Goal: Task Accomplishment & Management: Complete application form

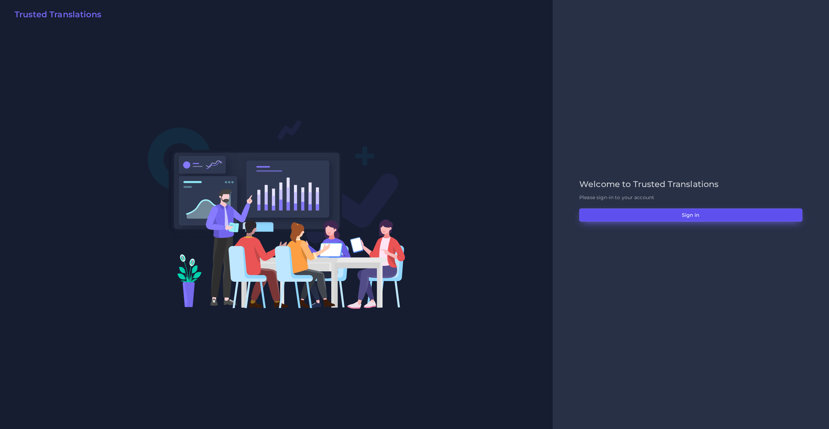
click at [693, 215] on button "Sign in" at bounding box center [691, 214] width 223 height 13
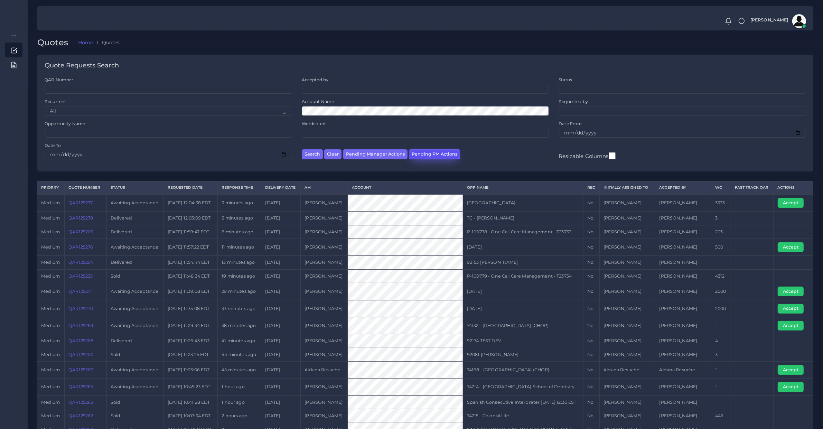
click at [425, 159] on button "Pending PM Actions" at bounding box center [434, 154] width 51 height 10
select select "awaiting_acceptance"
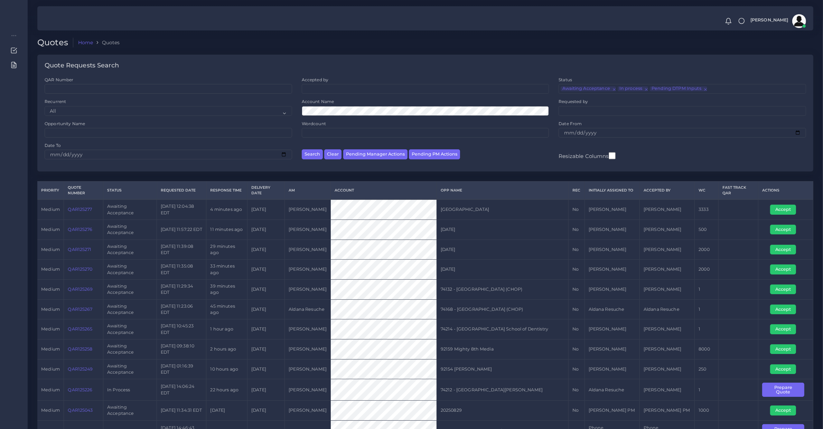
click at [82, 253] on td "QAR125271" at bounding box center [83, 250] width 39 height 20
copy link "QAR125271"
click at [88, 248] on link "QAR125271" at bounding box center [80, 249] width 24 height 5
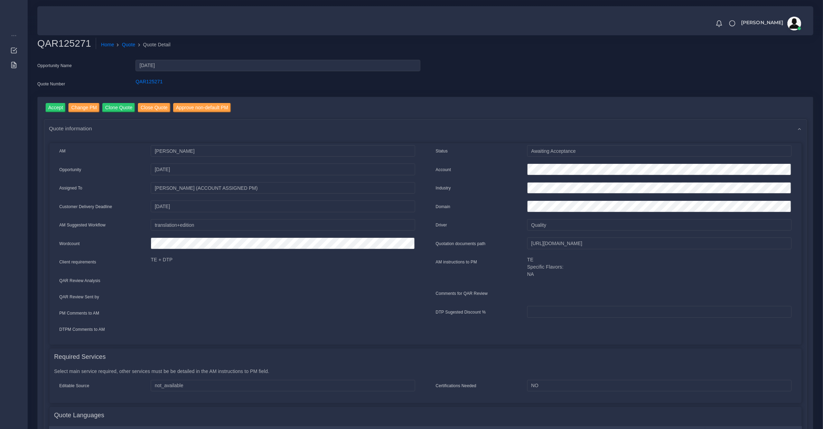
click at [54, 101] on div "Accept Change PM Clone Quote Close Quote Approve non-default PM Quote informati…" at bounding box center [425, 363] width 775 height 533
click at [55, 106] on input "Accept" at bounding box center [56, 107] width 20 height 9
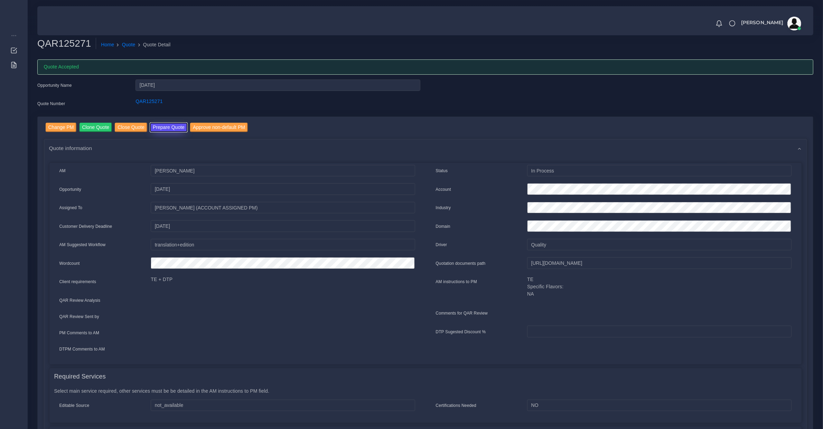
click at [160, 124] on button "Prepare Quote" at bounding box center [168, 127] width 37 height 9
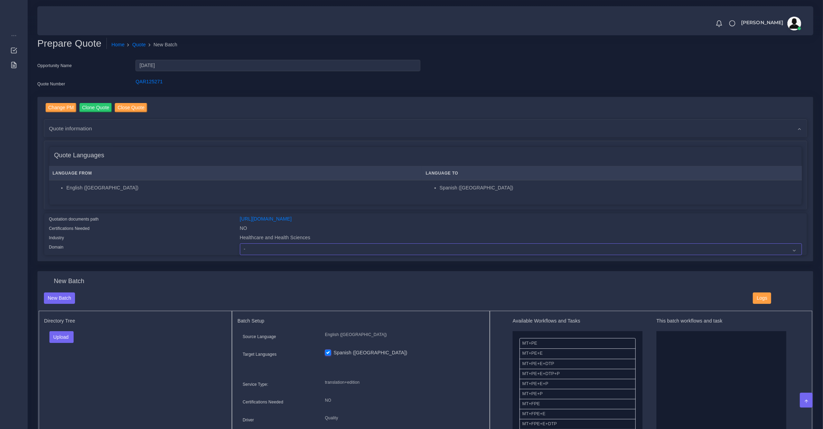
click at [265, 253] on select "- Advertising and Media Agriculture, Forestry and Fishing Architecture, Buildin…" at bounding box center [521, 249] width 562 height 12
select select "Healthcare and Health Sciences"
click at [240, 243] on select "- Advertising and Media Agriculture, Forestry and Fishing Architecture, Buildin…" at bounding box center [521, 249] width 562 height 12
click at [53, 331] on button "Upload" at bounding box center [61, 337] width 25 height 12
click at [62, 363] on label "Files" at bounding box center [74, 363] width 48 height 9
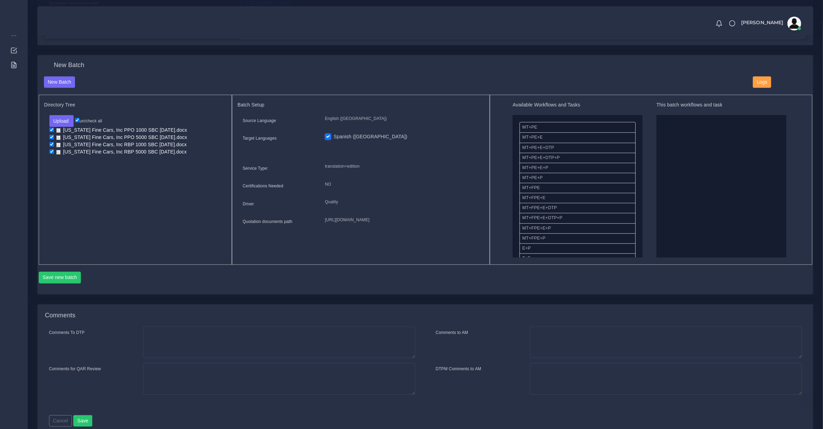
scroll to position [216, 0]
drag, startPoint x: 551, startPoint y: 163, endPoint x: 697, endPoint y: 179, distance: 147.0
drag, startPoint x: 530, startPoint y: 188, endPoint x: 722, endPoint y: 177, distance: 192.1
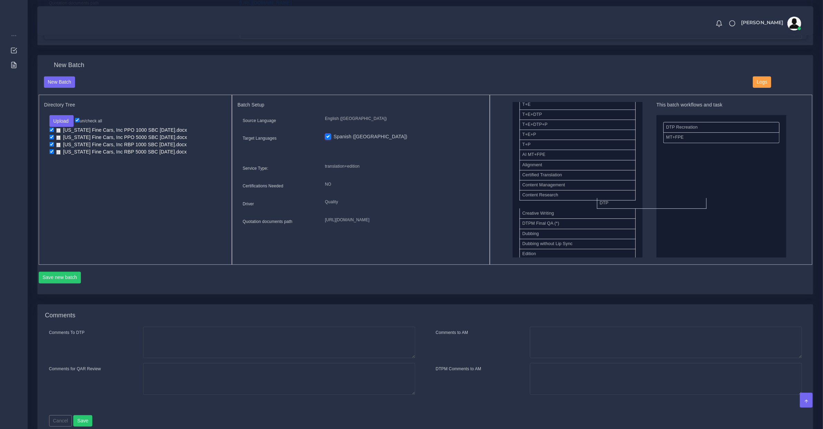
drag, startPoint x: 618, startPoint y: 204, endPoint x: 678, endPoint y: 201, distance: 60.2
click at [78, 280] on button "Save new batch" at bounding box center [60, 278] width 43 height 12
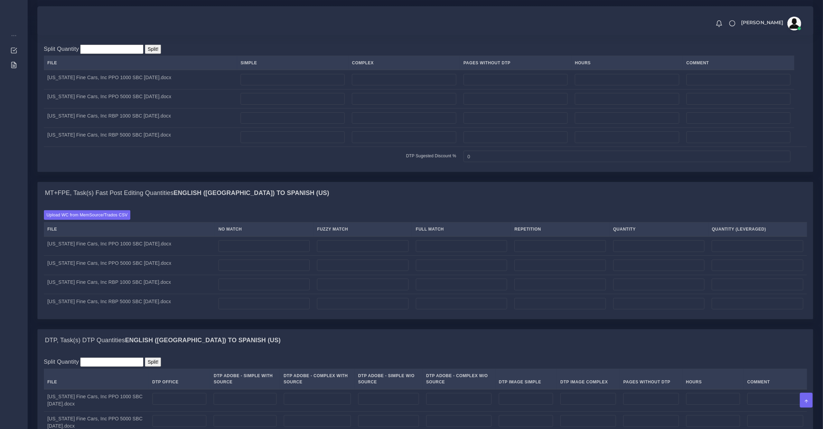
scroll to position [360, 0]
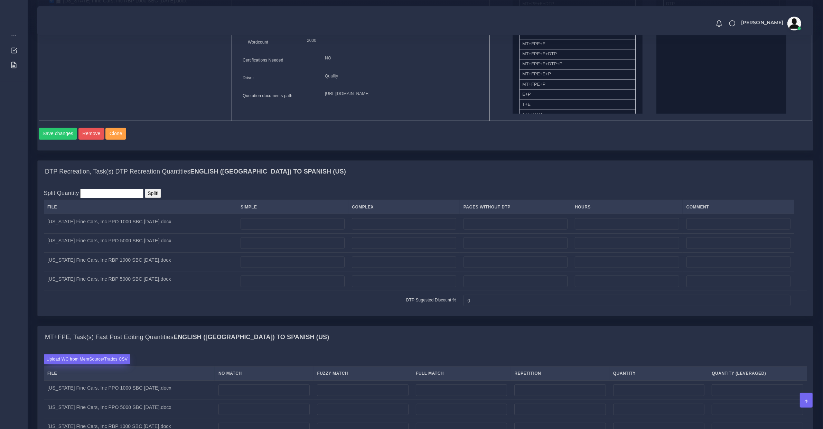
drag, startPoint x: 114, startPoint y: 358, endPoint x: 116, endPoint y: 363, distance: 4.7
click at [115, 359] on div "Upload WC from MemSource/Trados CSV File No Match Fuzzy Match Full Match Repeti…" at bounding box center [425, 405] width 775 height 115
click at [116, 364] on label "Upload WC from MemSource/Trados CSV" at bounding box center [87, 358] width 87 height 9
click at [0, 0] on input "Upload WC from MemSource/Trados CSV" at bounding box center [0, 0] width 0 height 0
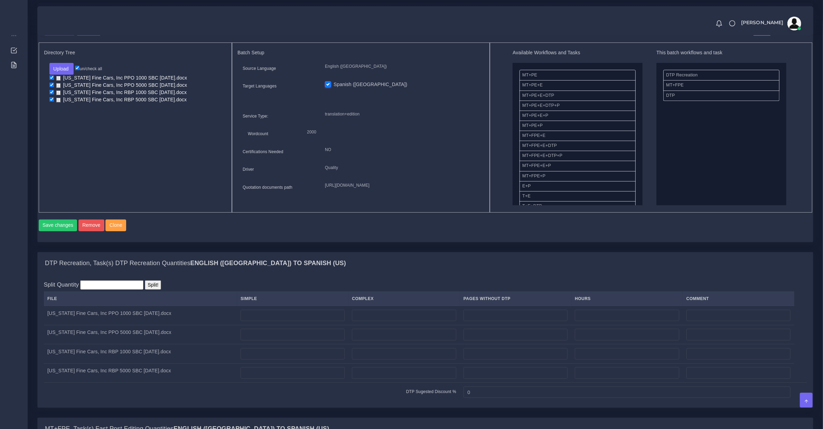
scroll to position [576, 0]
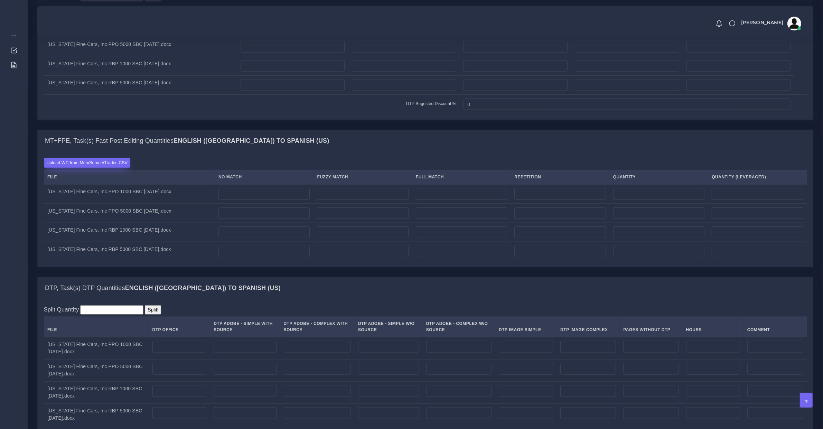
click at [108, 166] on label "Upload WC from MemSource/Trados CSV" at bounding box center [87, 162] width 87 height 9
click at [0, 0] on input "Upload WC from MemSource/Trados CSV" at bounding box center [0, 0] width 0 height 0
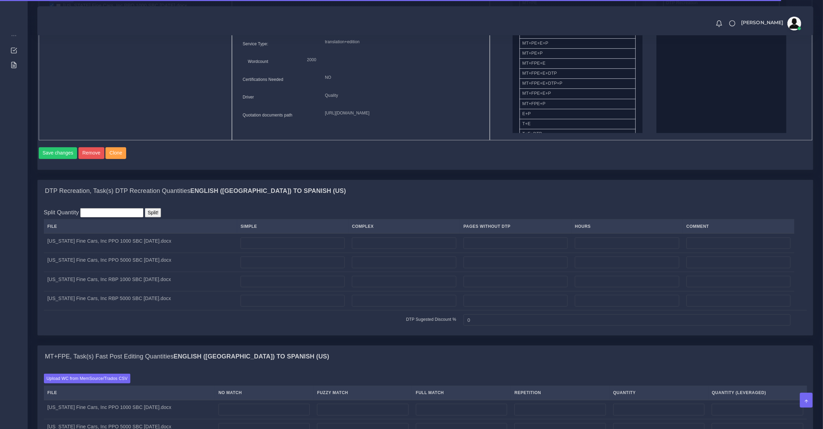
scroll to position [289, 0]
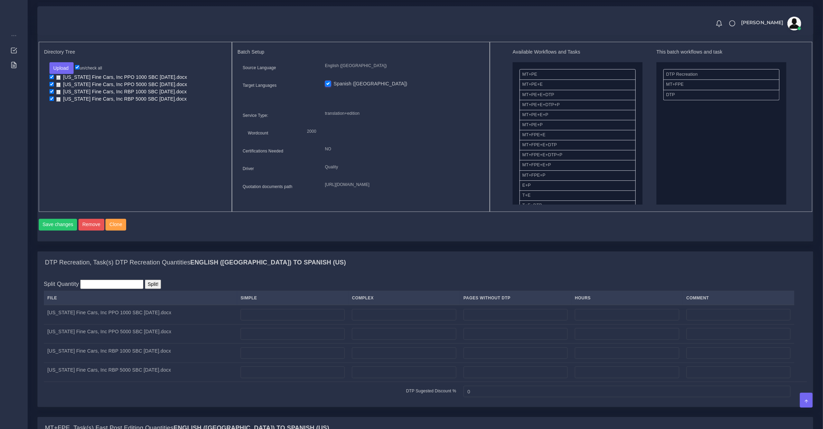
click at [131, 320] on td "Florida Fine Cars, Inc PPO 1000 SBC 08.01.2025.docx" at bounding box center [140, 314] width 193 height 19
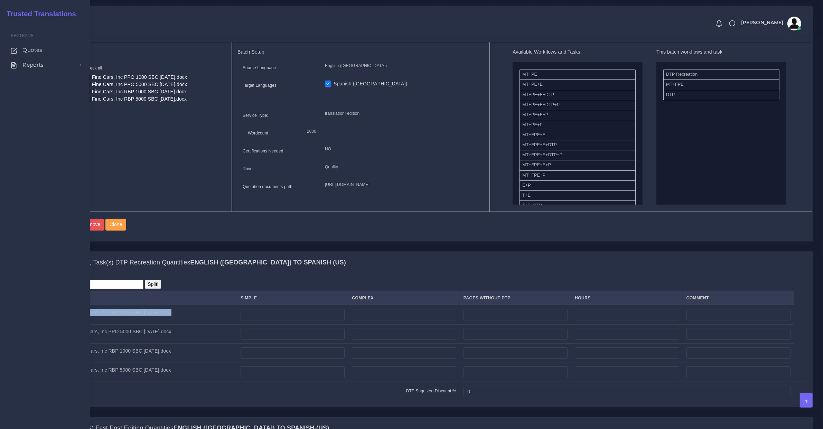
copy tr "Florida Fine Cars, Inc PPO 1000 SBC 08.01.2025.docx"
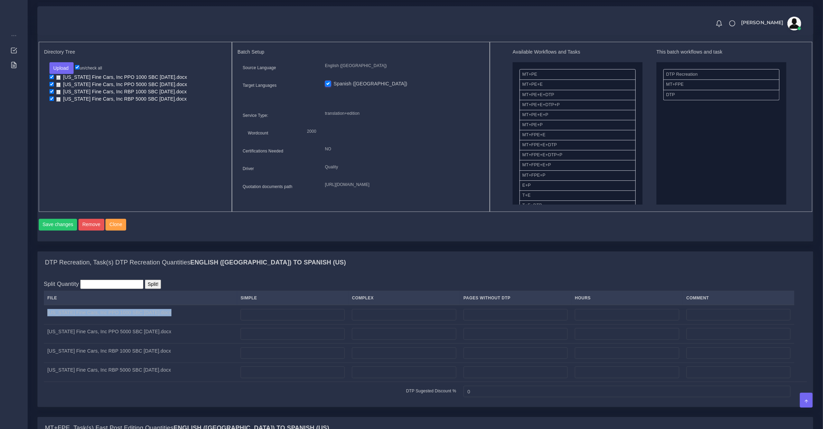
click at [109, 339] on td "Florida Fine Cars, Inc PPO 5000 SBC 08.01.2025.docx" at bounding box center [140, 333] width 193 height 19
copy td "Florida Fine Cars, Inc PPO 5000 SBC 08.01.2025.docx"
click at [135, 360] on td "Florida Fine Cars, Inc RBP 1000 SBC 08.01.2025.docx" at bounding box center [140, 353] width 193 height 19
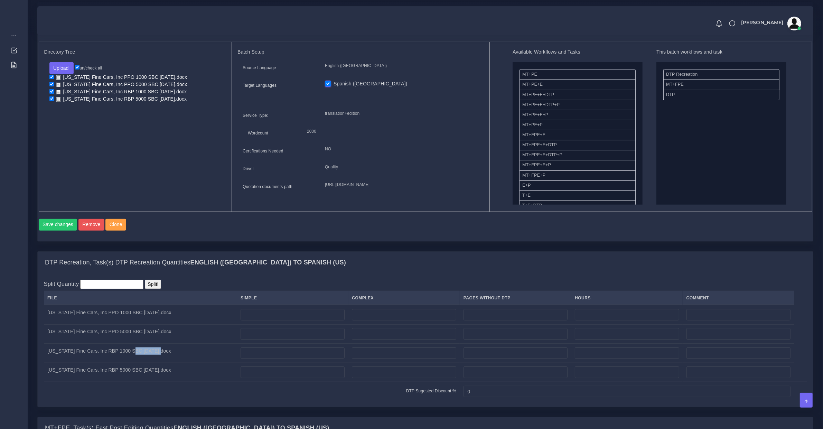
click at [135, 360] on td "Florida Fine Cars, Inc RBP 1000 SBC 08.01.2025.docx" at bounding box center [140, 353] width 193 height 19
copy td "Florida Fine Cars, Inc RBP 1000 SBC 08.01.2025.docx"
click at [154, 377] on td "Florida Fine Cars, Inc RBP 5000 SBC 08.01.2025.docx" at bounding box center [140, 372] width 193 height 19
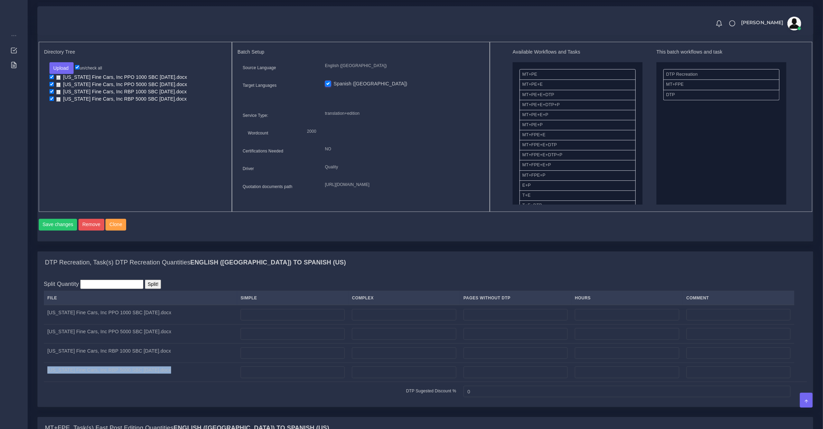
click at [154, 377] on td "Florida Fine Cars, Inc RBP 5000 SBC 08.01.2025.docx" at bounding box center [140, 372] width 193 height 19
copy td "Florida Fine Cars, Inc RBP 5000 SBC 08.01.2025.docx"
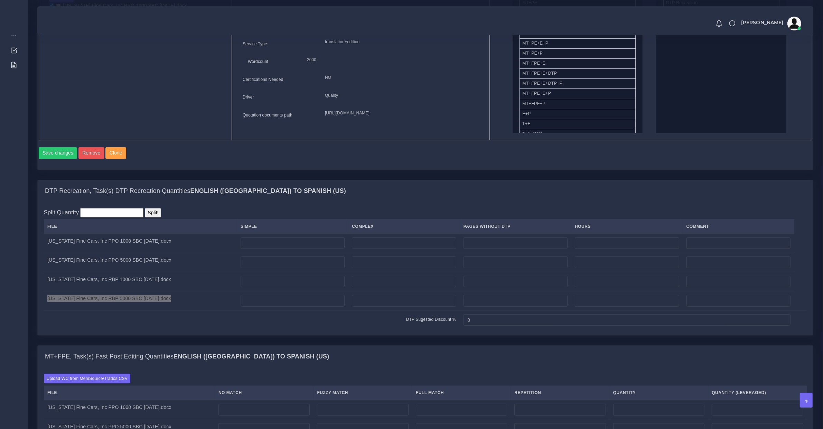
scroll to position [432, 0]
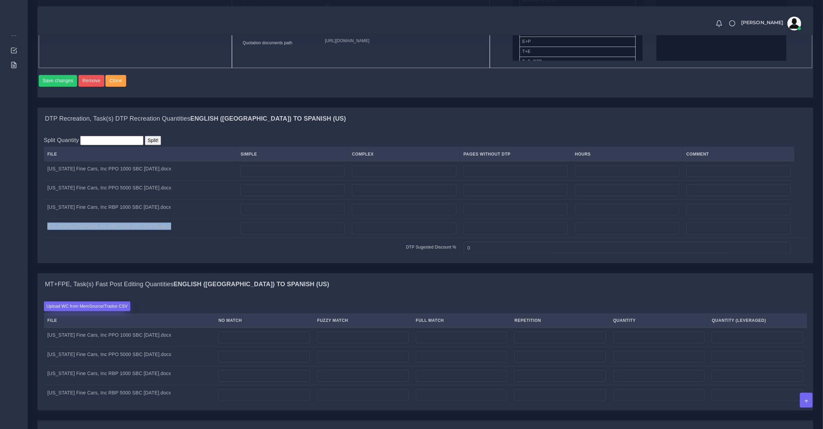
click at [113, 311] on label "Upload WC from MemSource/Trados CSV" at bounding box center [87, 305] width 87 height 9
click at [0, 0] on input "Upload WC from MemSource/Trados CSV" at bounding box center [0, 0] width 0 height 0
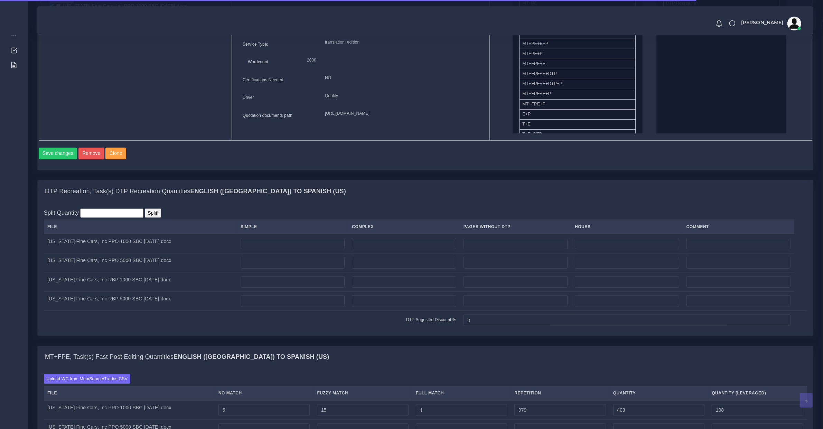
scroll to position [576, 0]
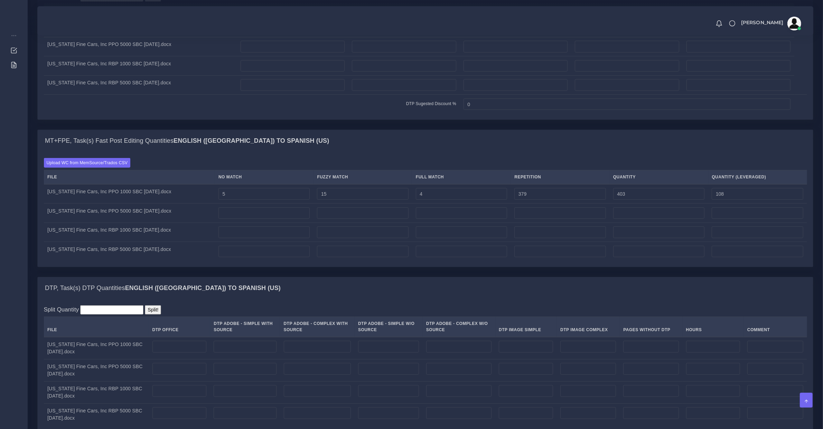
click at [118, 199] on td "Florida Fine Cars, Inc PPO 1000 SBC 08.01.2025.docx" at bounding box center [129, 193] width 171 height 19
click at [112, 198] on td "Florida Fine Cars, Inc PPO 1000 SBC 08.01.2025.docx" at bounding box center [129, 193] width 171 height 19
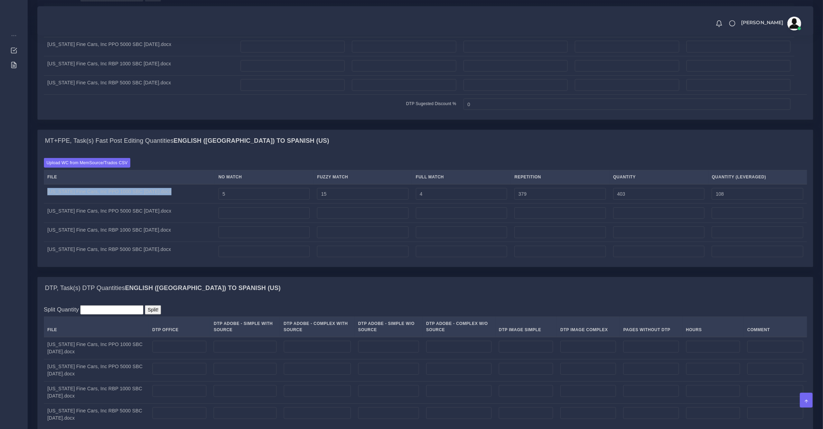
click at [112, 198] on td "Florida Fine Cars, Inc PPO 1000 SBC 08.01.2025.docx" at bounding box center [129, 193] width 171 height 19
drag, startPoint x: 240, startPoint y: 201, endPoint x: 154, endPoint y: 204, distance: 85.8
click at [157, 204] on tr "Florida Fine Cars, Inc PPO 1000 SBC 08.01.2025.docx 5 15 4 379 403 108" at bounding box center [425, 193] width 763 height 19
type input "178"
type input "576"
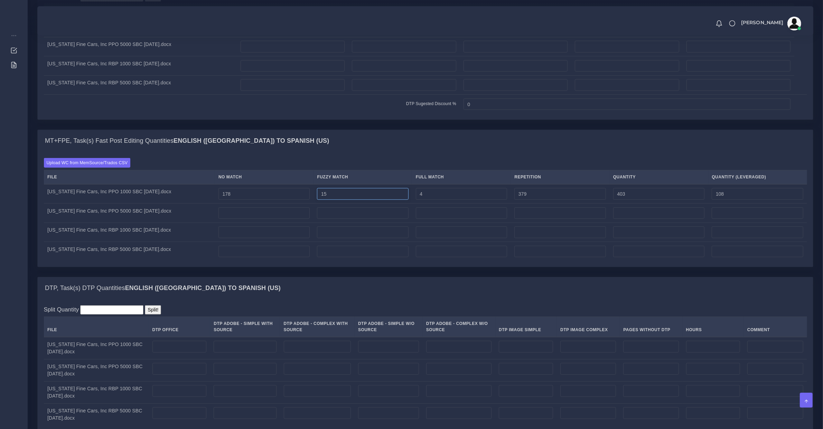
type input "281"
type input "266"
type input "827"
type input "406"
type input "70"
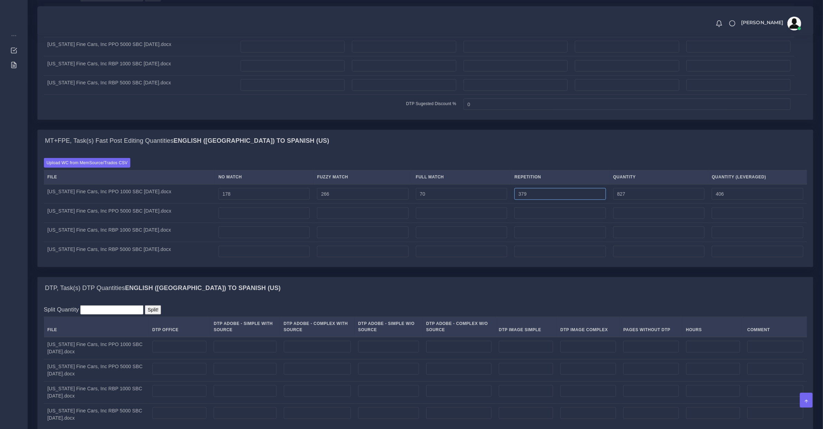
type input "893"
type input "423"
type input "1802"
type input "2316"
type input "779"
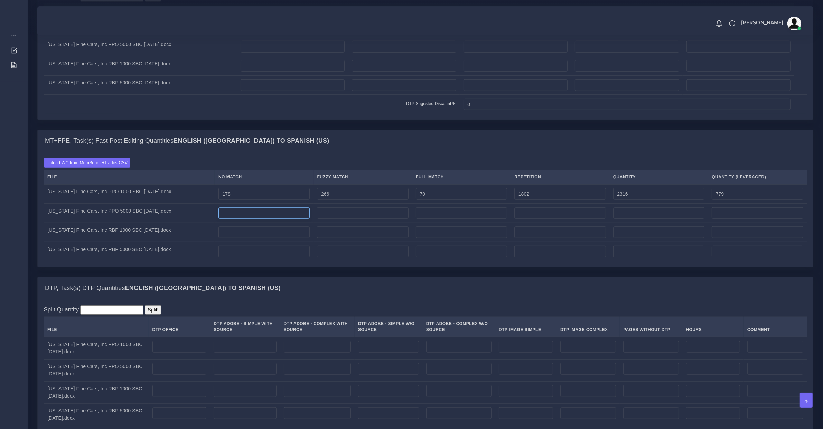
click at [244, 219] on input "number" at bounding box center [264, 213] width 92 height 12
type input "686"
type input "228"
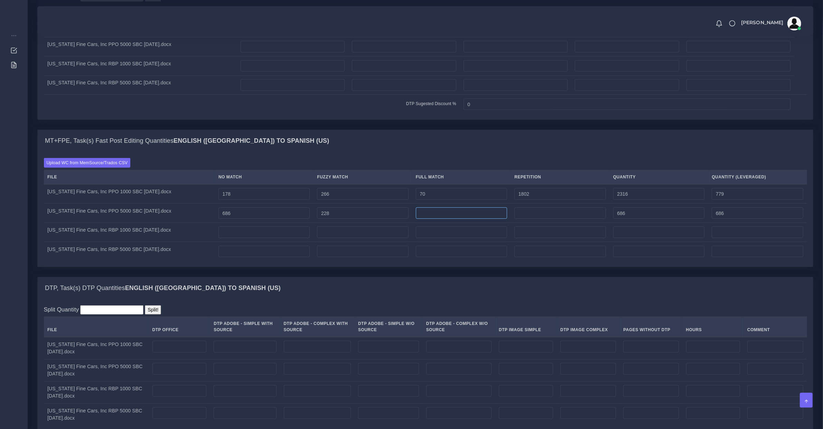
type input "914"
type input "800"
type input "933"
type input "1847"
type input "1033"
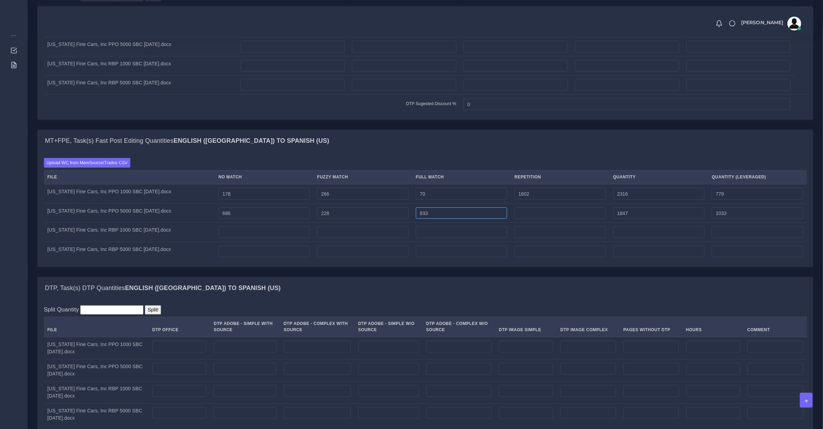
type input "0"
type input "228"
type input "1389"
type input "575"
type input "933"
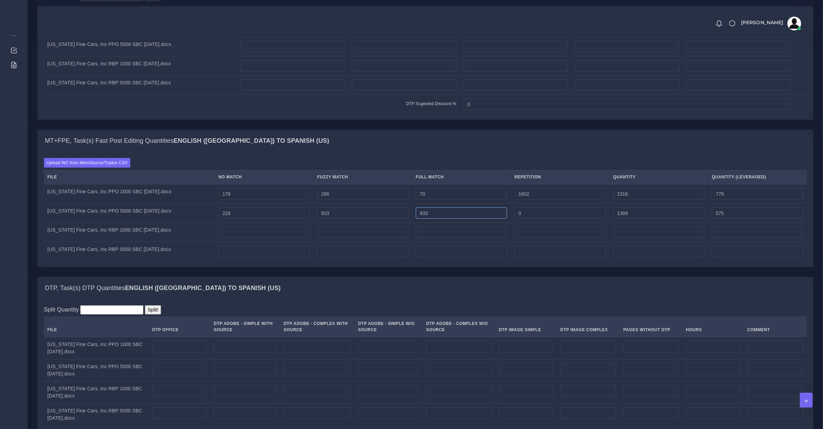
type input "2094"
type input "927"
type input "472"
type input "1633"
type input "812"
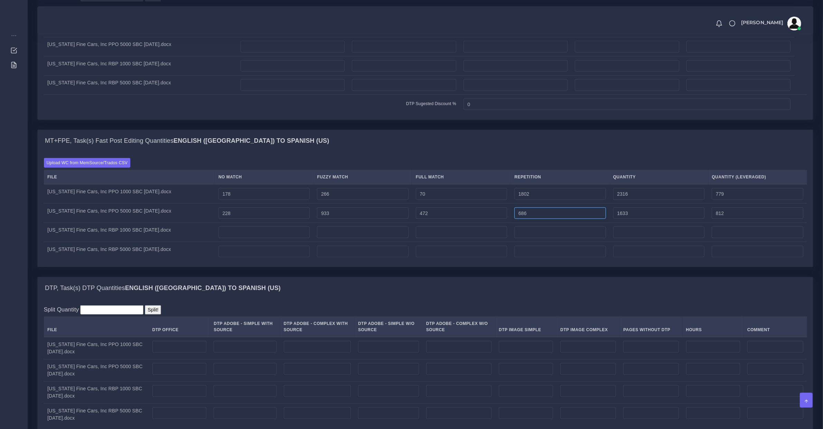
type input "686"
type input "2319"
type input "984"
type input "78"
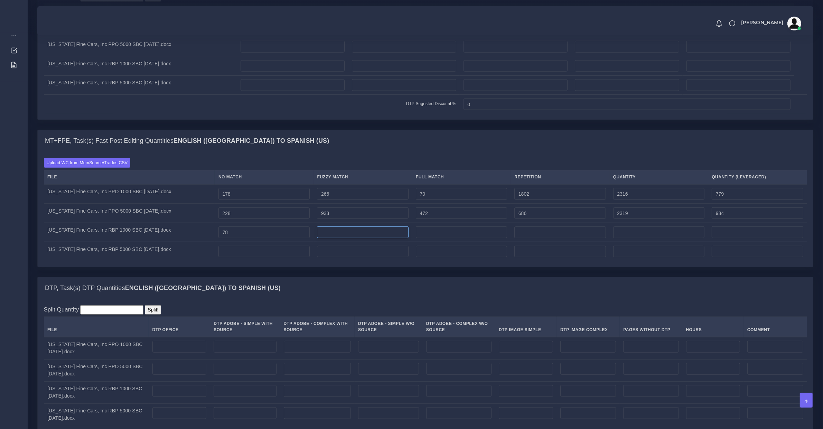
type input "78"
type input "124"
type input "202"
type input "140"
type input "65"
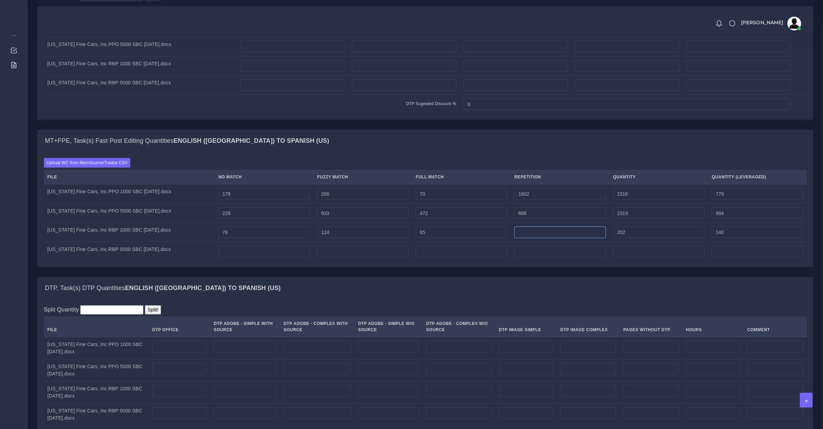
type input "267"
type input "156"
type input "2196"
type input "2463"
type input "705"
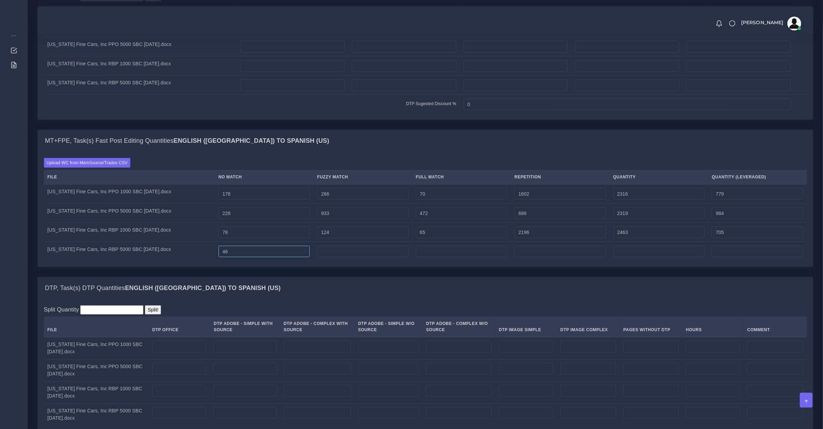
type input "46"
type input "168"
type input "214"
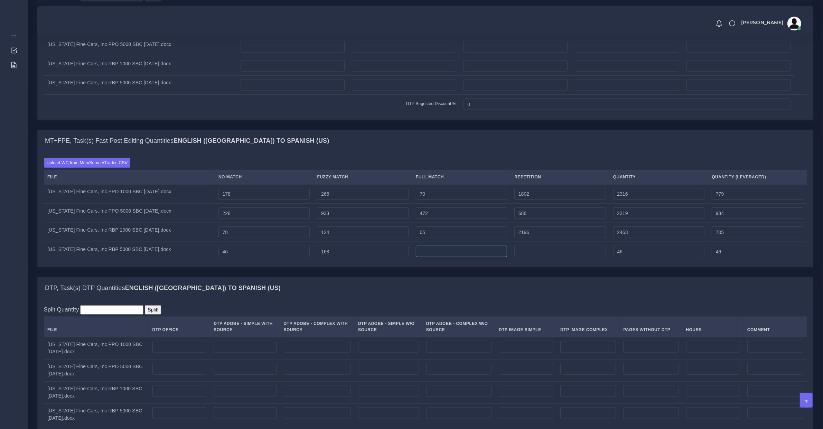
type input "130"
type input "14"
type input "228"
type input "133"
type input "2241"
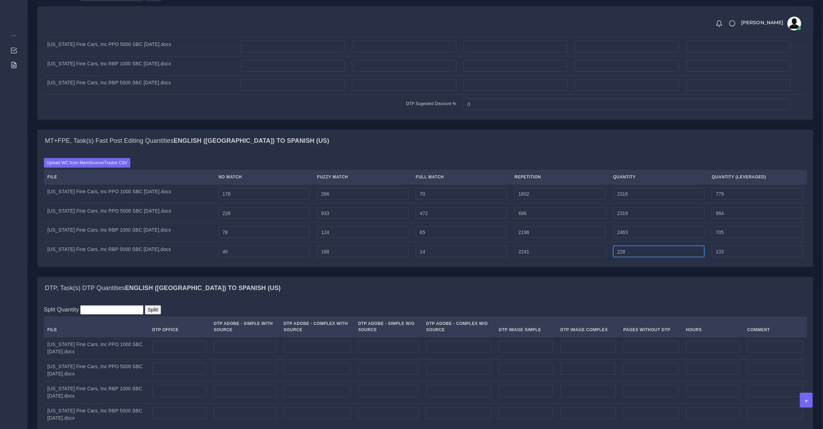
type input "2469"
type input "693"
click at [275, 252] on td "46" at bounding box center [264, 251] width 99 height 19
drag, startPoint x: 282, startPoint y: 256, endPoint x: 286, endPoint y: 258, distance: 4.9
click at [282, 256] on input "46" at bounding box center [264, 252] width 92 height 12
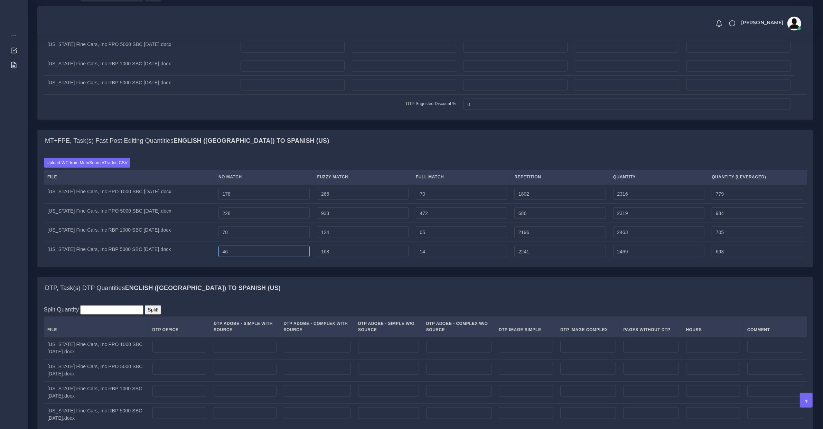
type input "47"
type input "2470"
type input "694"
type input "48"
type input "2471"
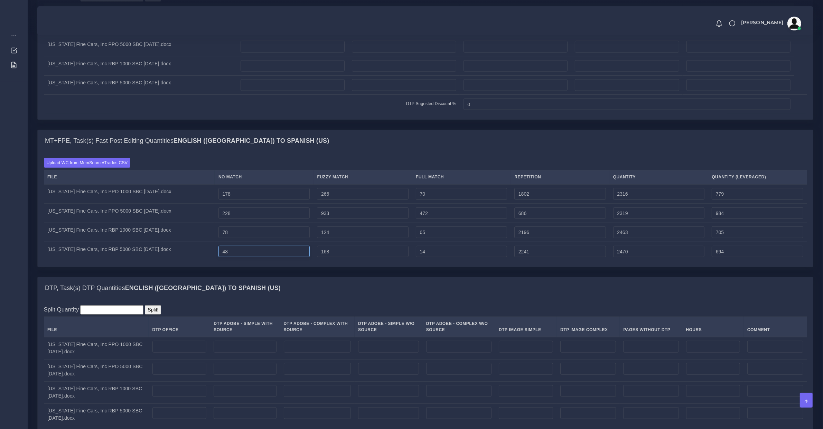
type input "695"
type input "49"
type input "2472"
type input "696"
type input "50"
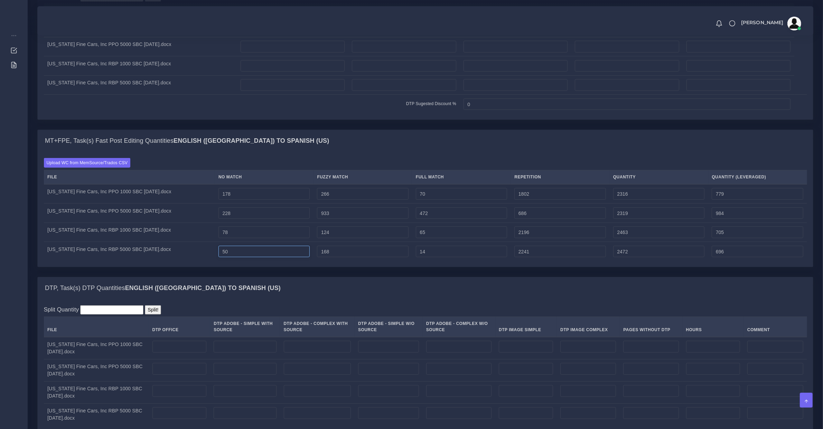
type input "2473"
type input "697"
type input "51"
type input "2474"
type input "698"
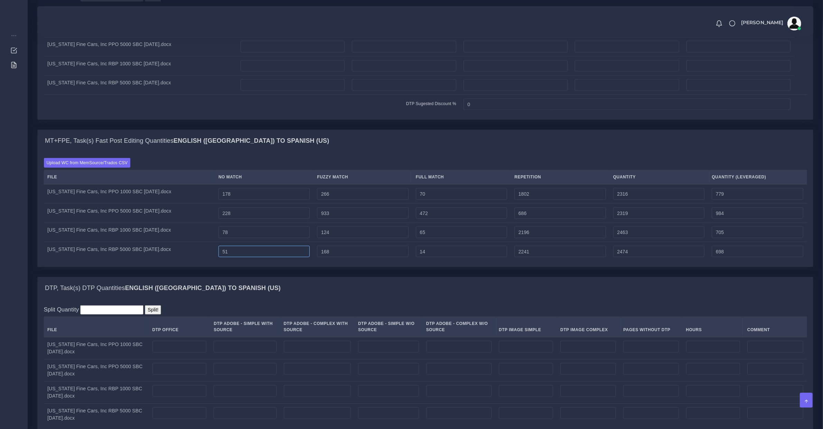
type input "52"
type input "2475"
type input "699"
type input "53"
type input "2476"
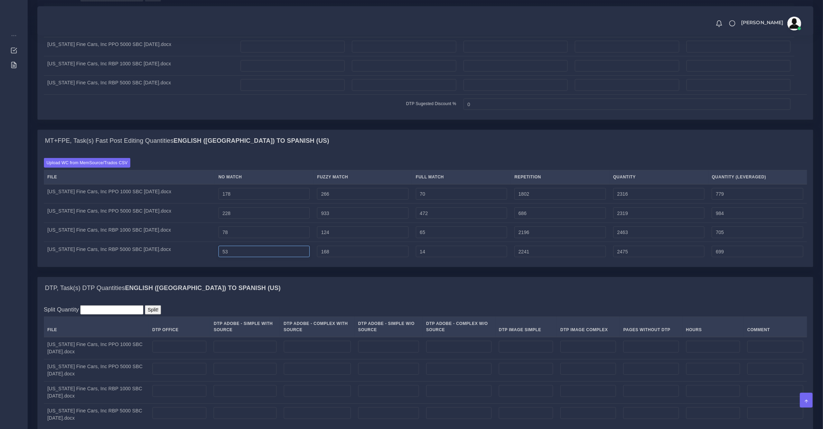
type input "700"
type input "54"
type input "2477"
type input "701"
type input "55"
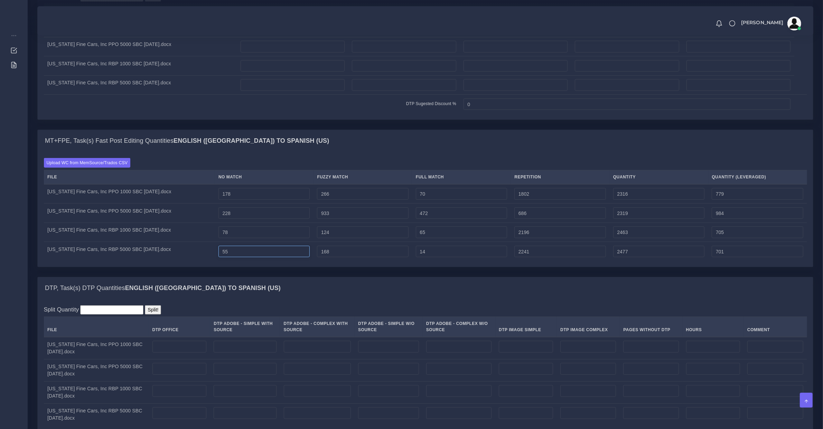
type input "2478"
type input "702"
type input "56"
type input "2479"
type input "703"
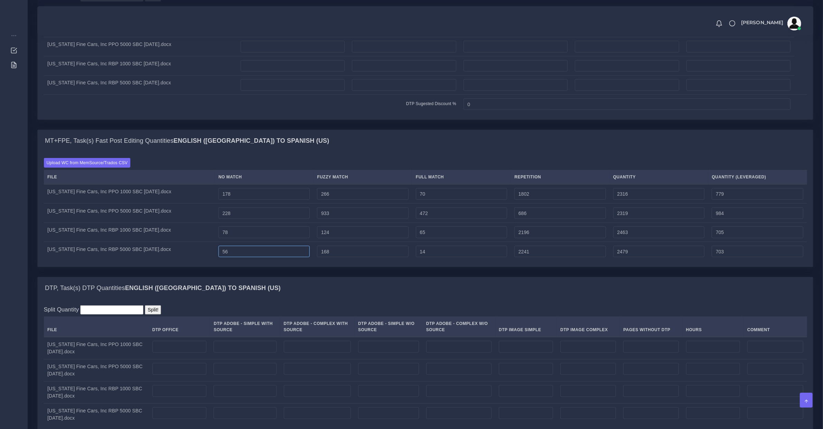
type input "57"
type input "2480"
type input "704"
type input "58"
type input "2481"
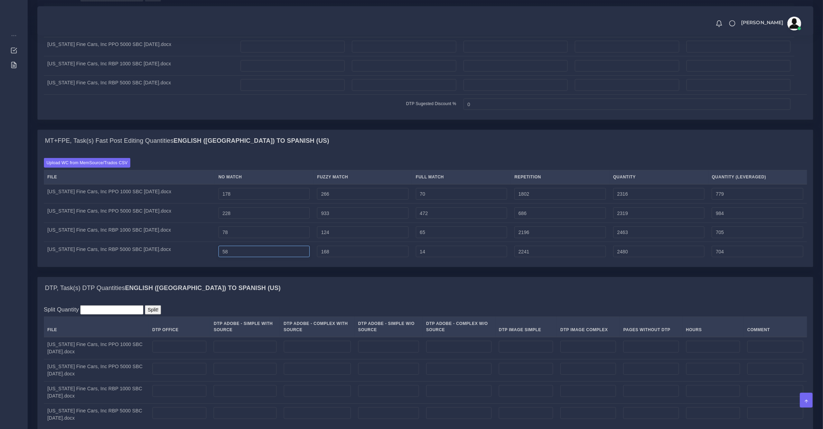
type input "705"
type input "59"
type input "2482"
type input "706"
type input "60"
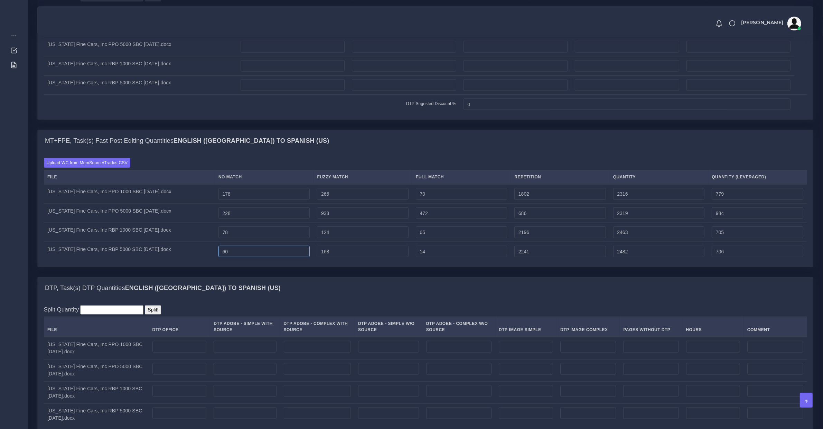
type input "2483"
type input "707"
type input "61"
type input "2484"
type input "708"
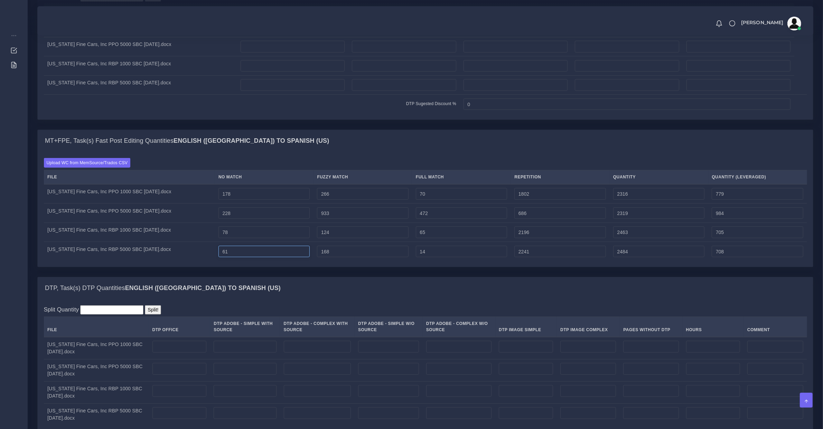
type input "62"
type input "2485"
type input "709"
type input "63"
type input "2486"
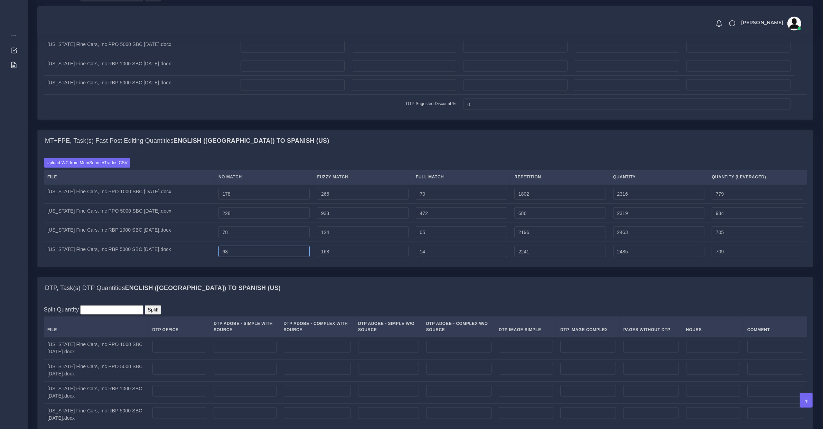
type input "710"
type input "64"
type input "2487"
type input "711"
type input "66"
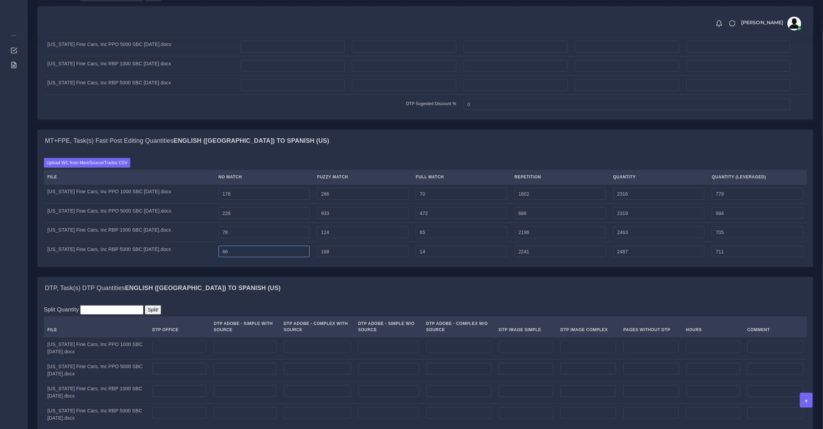
type input "2489"
type input "713"
type input "67"
type input "2490"
type input "714"
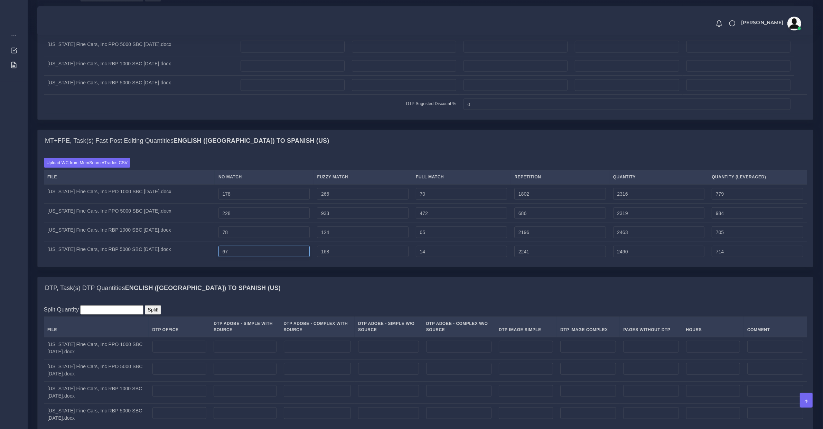
type input "68"
type input "2491"
type input "715"
type input "69"
type input "2492"
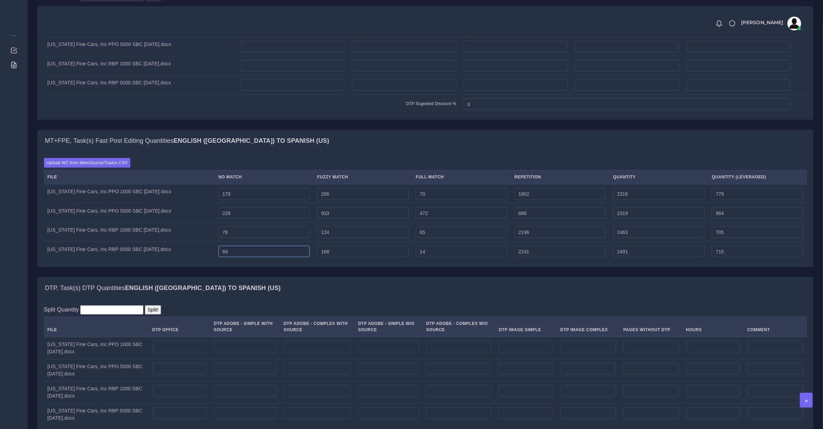
type input "716"
type input "70"
type input "2493"
type input "717"
type input "71"
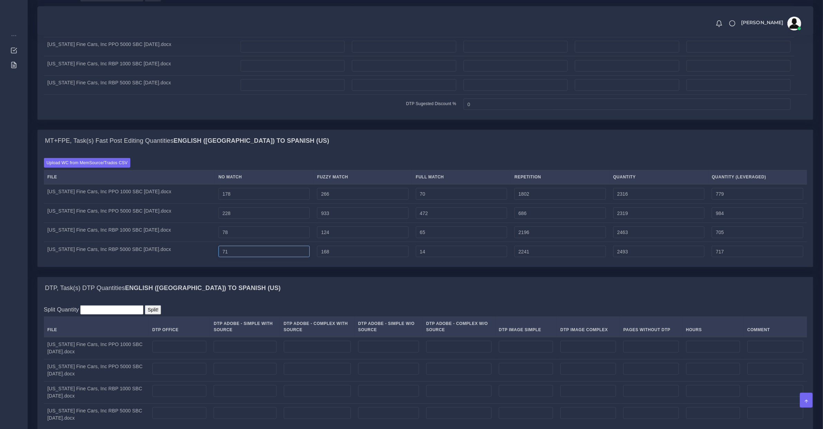
type input "2494"
type input "718"
type input "72"
type input "2495"
type input "719"
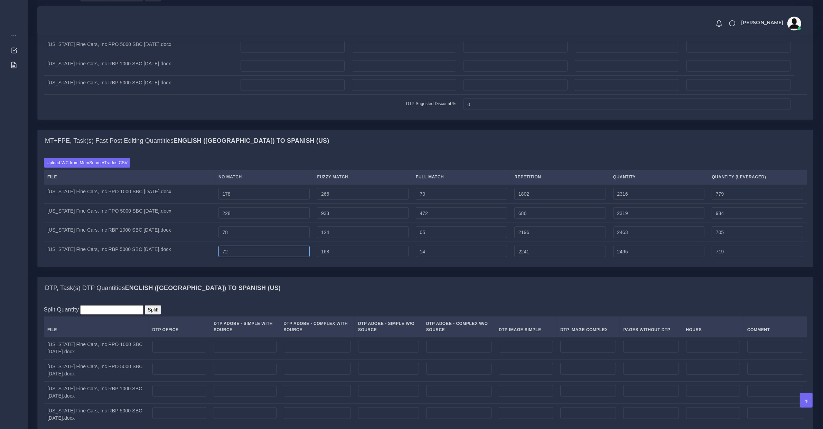
type input "73"
type input "2496"
type input "720"
type input "74"
type input "2497"
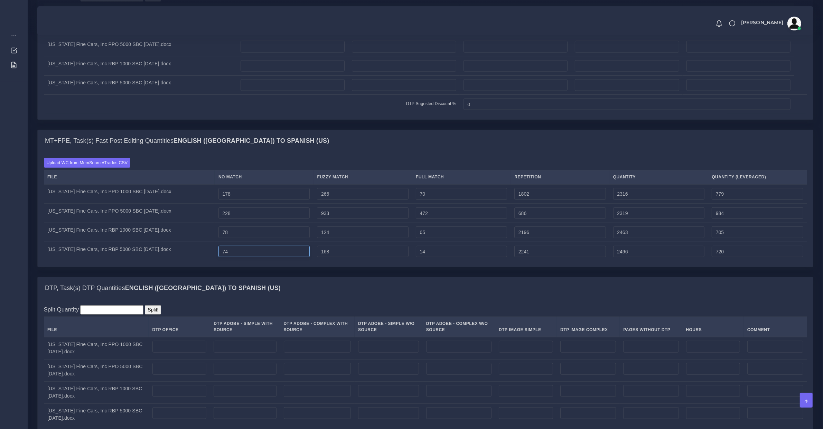
type input "721"
type input "75"
type input "2498"
type input "722"
type input "76"
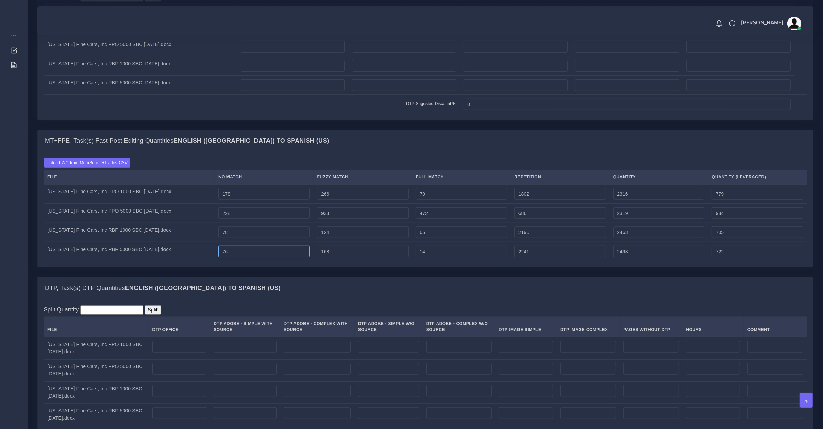
type input "2499"
type input "723"
type input "77"
type input "2500"
type input "724"
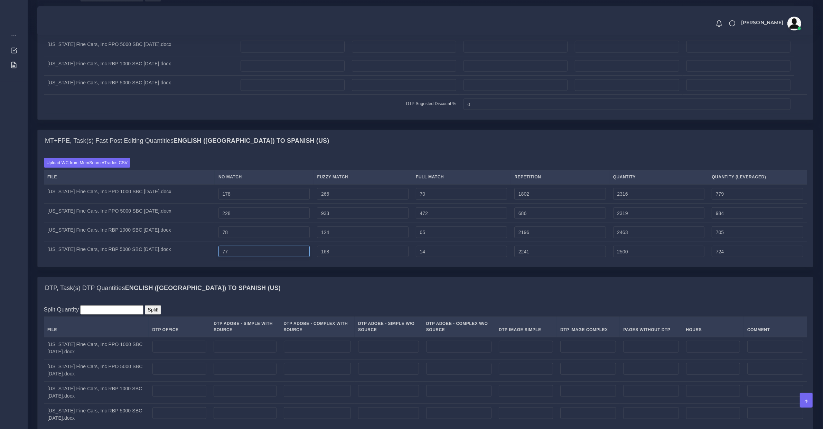
type input "78"
type input "2501"
type input "725"
type input "79"
type input "2502"
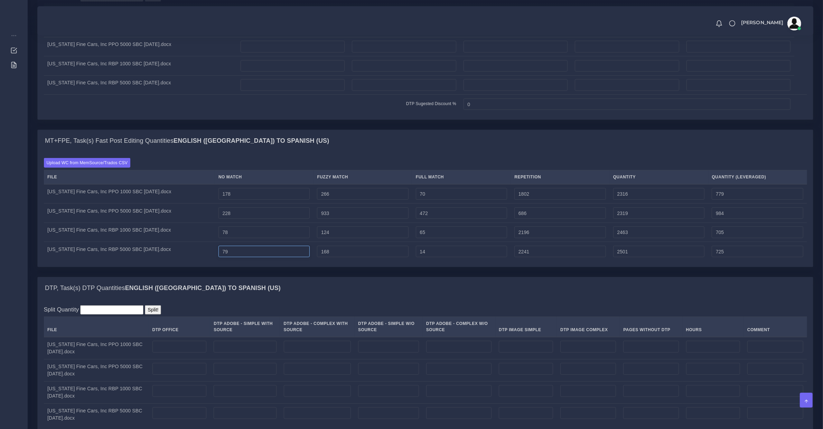
type input "726"
type input "80"
type input "2503"
type input "727"
type input "81"
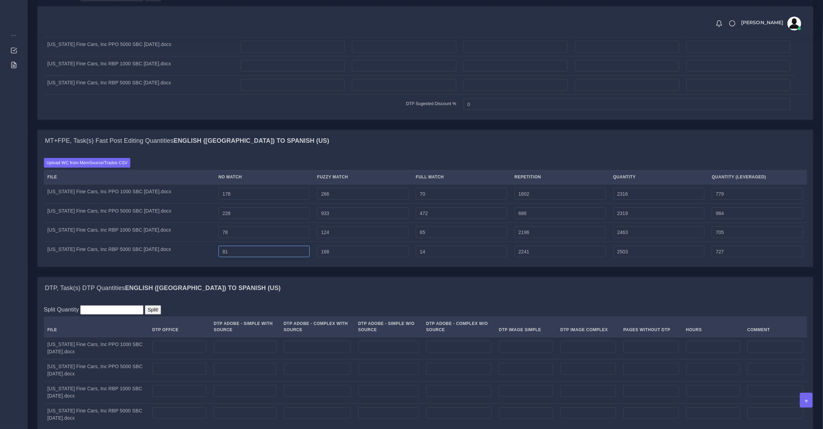
type input "2504"
type input "728"
type input "82"
type input "2505"
type input "729"
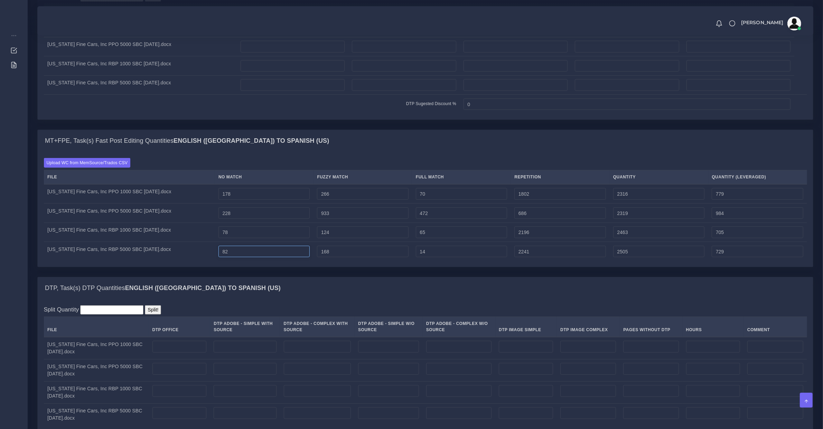
type input "83"
type input "2506"
type input "730"
type input "84"
type input "2507"
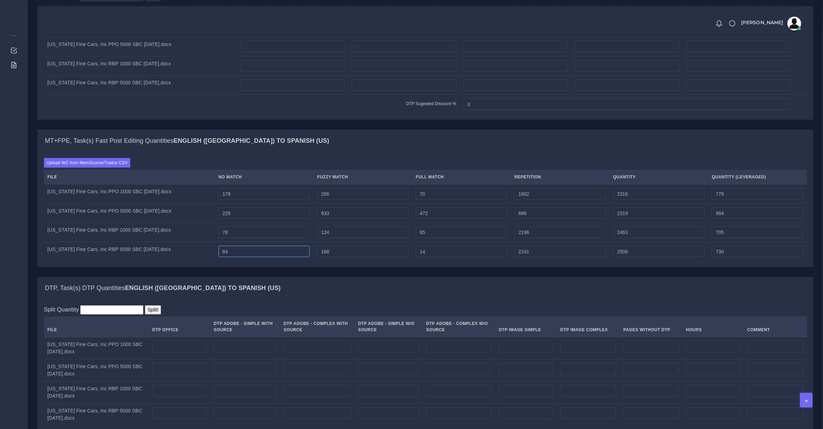
type input "731"
type input "85"
type input "2508"
type input "732"
type input "86"
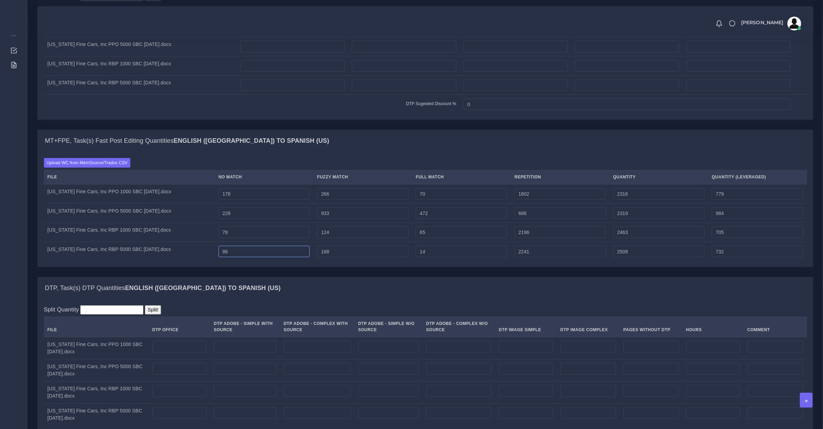
type input "2509"
type input "733"
type input "87"
type input "2510"
type input "734"
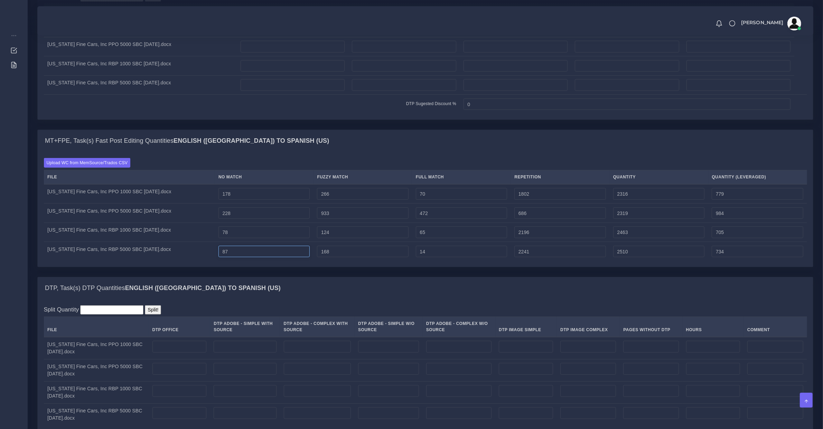
type input "88"
type input "2511"
type input "735"
type input "89"
type input "2512"
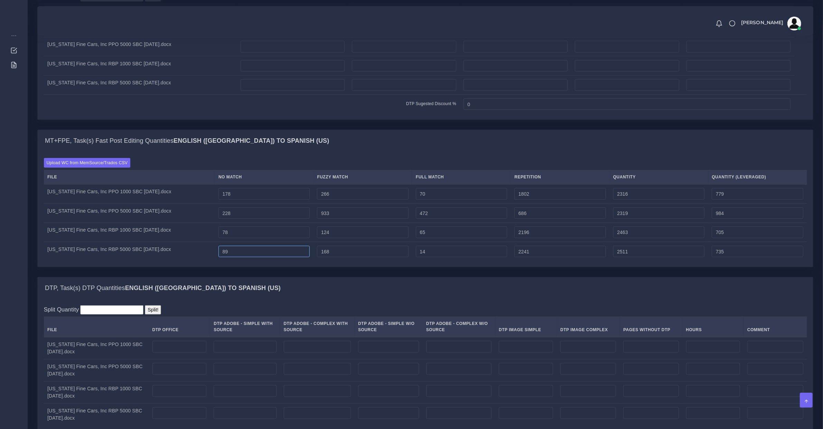
type input "736"
type input "90"
type input "2513"
type input "737"
type input "91"
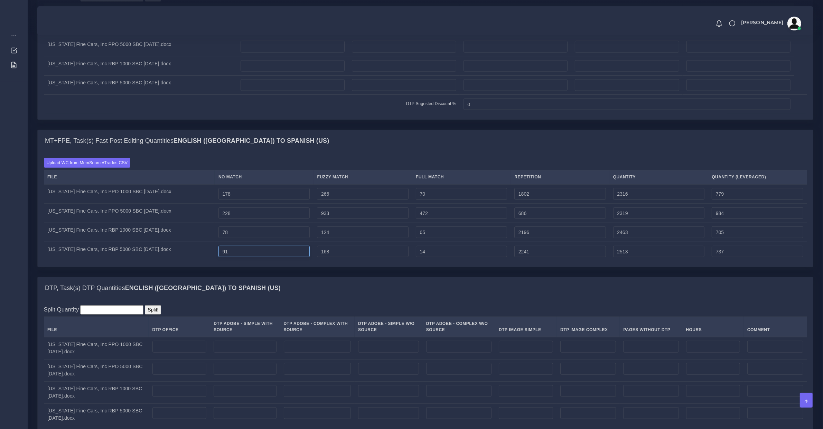
type input "2514"
type input "738"
type input "92"
type input "2515"
type input "739"
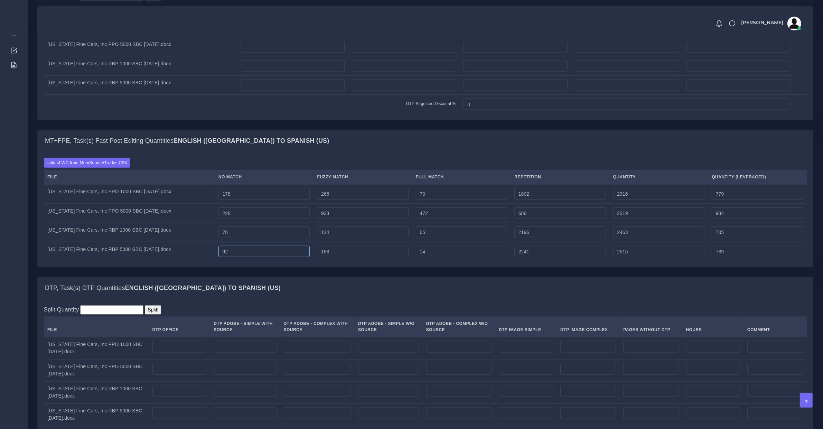
type input "93"
type input "2516"
type input "740"
type input "94"
type input "2517"
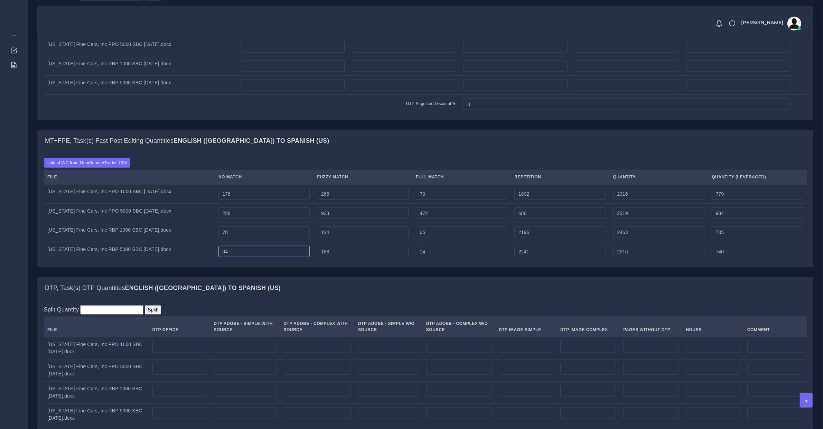
type input "741"
type input "95"
click at [241, 238] on input "80" at bounding box center [264, 232] width 92 height 12
click at [245, 219] on input "230" at bounding box center [264, 213] width 92 height 12
drag, startPoint x: 249, startPoint y: 203, endPoint x: 313, endPoint y: 207, distance: 64.4
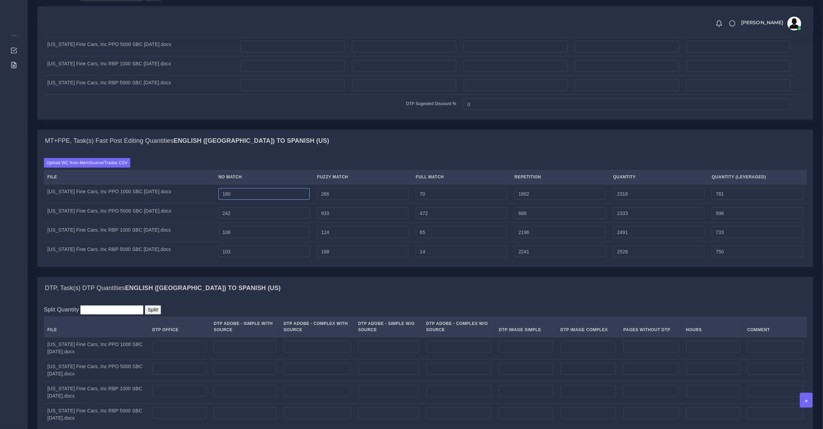
click at [251, 200] on input "180" at bounding box center [264, 194] width 92 height 12
click at [344, 199] on input "268" at bounding box center [363, 194] width 92 height 12
click at [346, 219] on input "935" at bounding box center [363, 213] width 92 height 12
click at [346, 238] on input "126" at bounding box center [363, 232] width 92 height 12
drag, startPoint x: 367, startPoint y: 262, endPoint x: 414, endPoint y: 265, distance: 47.5
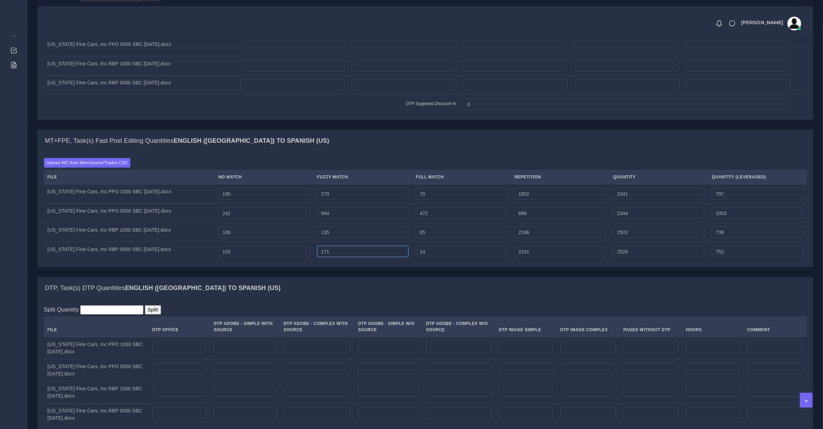
click at [367, 257] on input "171" at bounding box center [363, 252] width 92 height 12
click at [443, 257] on input "17" at bounding box center [462, 252] width 92 height 12
click at [436, 238] on input "68" at bounding box center [462, 232] width 92 height 12
click at [436, 219] on input "475" at bounding box center [462, 213] width 92 height 12
click at [438, 200] on input "73" at bounding box center [462, 194] width 92 height 12
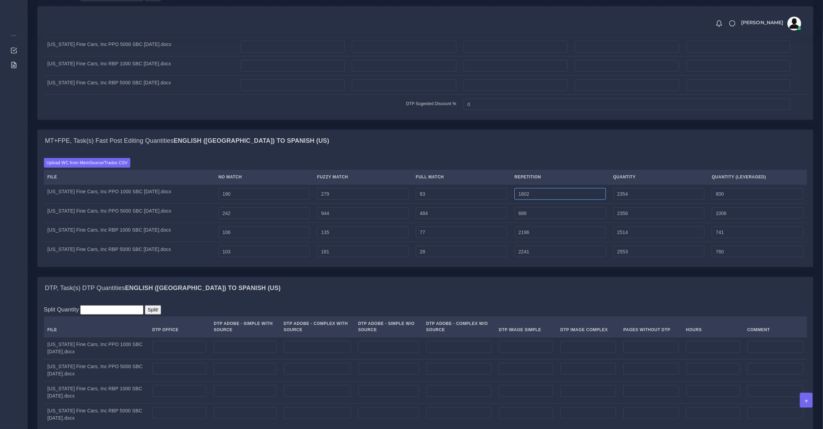
click at [541, 200] on input "1802" at bounding box center [560, 194] width 92 height 12
click at [460, 200] on input "83" at bounding box center [462, 194] width 92 height 12
click at [529, 200] on input "1802" at bounding box center [560, 194] width 92 height 12
click at [527, 219] on input "684" at bounding box center [560, 213] width 92 height 12
click at [530, 235] on input "2194" at bounding box center [560, 232] width 92 height 12
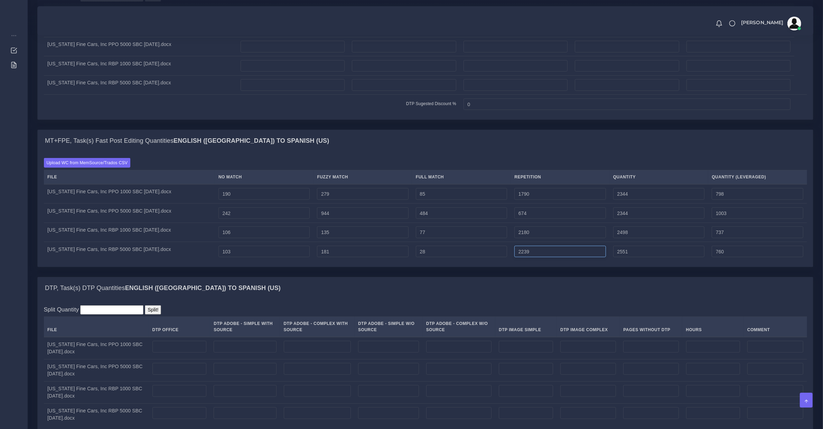
click at [531, 257] on input "2239" at bounding box center [560, 252] width 92 height 12
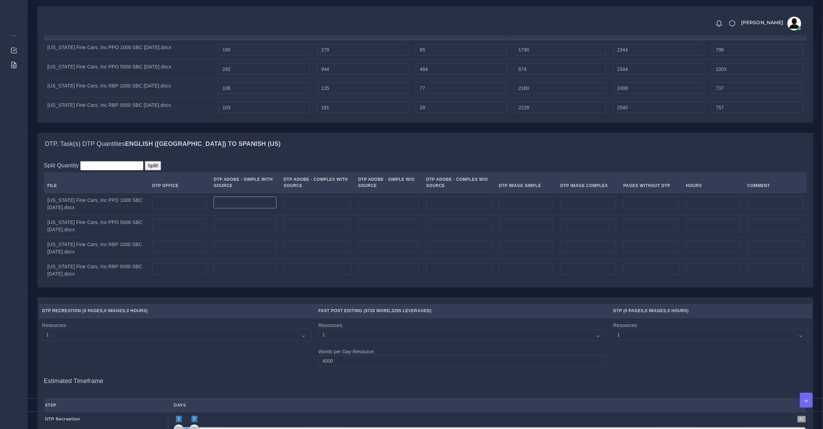
click at [221, 208] on input "number" at bounding box center [245, 203] width 63 height 12
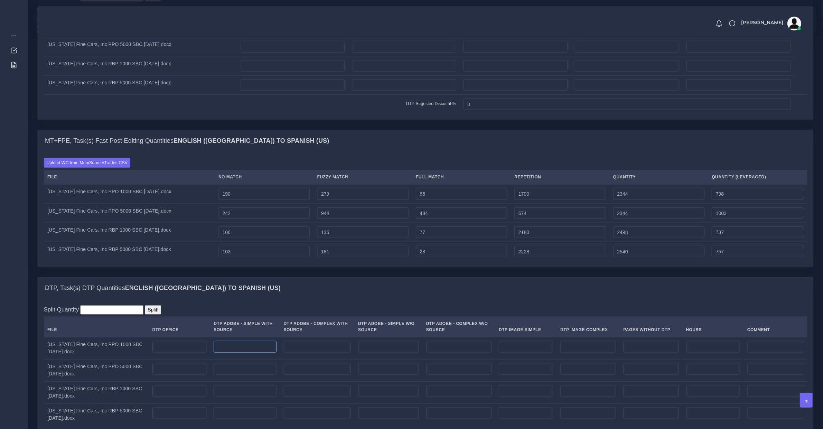
scroll to position [432, 0]
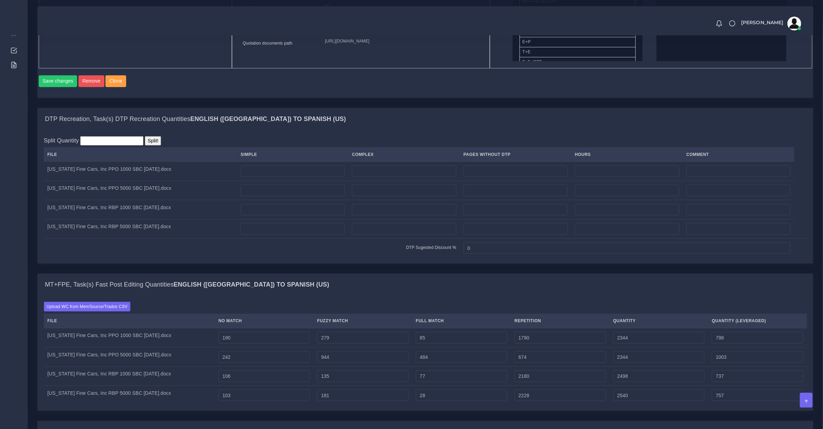
drag, startPoint x: 377, startPoint y: 186, endPoint x: 374, endPoint y: 182, distance: 4.9
click at [377, 181] on td at bounding box center [403, 170] width 111 height 19
drag, startPoint x: 372, startPoint y: 180, endPoint x: 368, endPoint y: 177, distance: 4.4
click at [372, 177] on input "number" at bounding box center [404, 172] width 104 height 12
click at [299, 176] on input "number" at bounding box center [293, 172] width 104 height 12
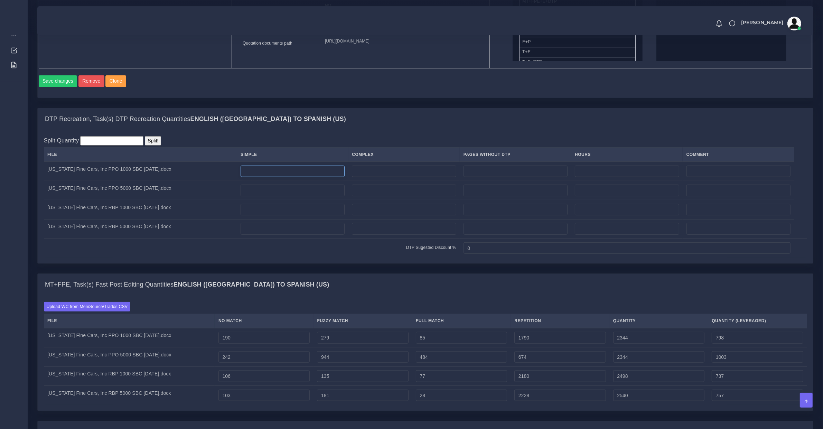
click at [302, 173] on input "number" at bounding box center [293, 172] width 104 height 12
click at [298, 196] on input "number" at bounding box center [293, 191] width 104 height 12
click at [296, 216] on input "number" at bounding box center [293, 210] width 104 height 12
click at [292, 232] on input "number" at bounding box center [293, 229] width 104 height 12
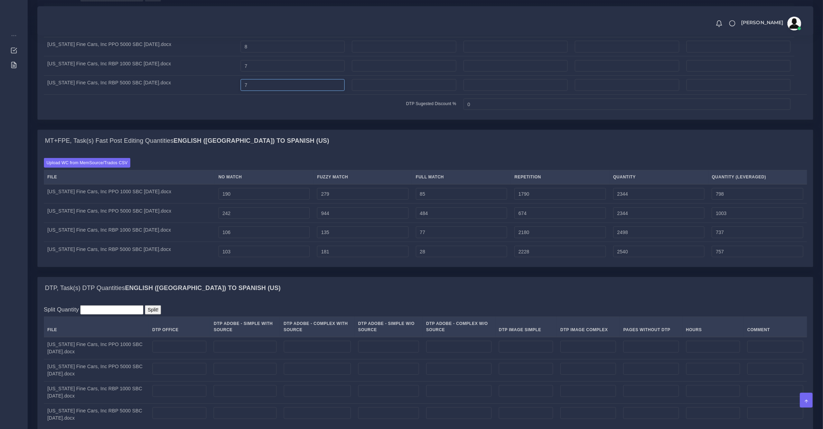
scroll to position [648, 0]
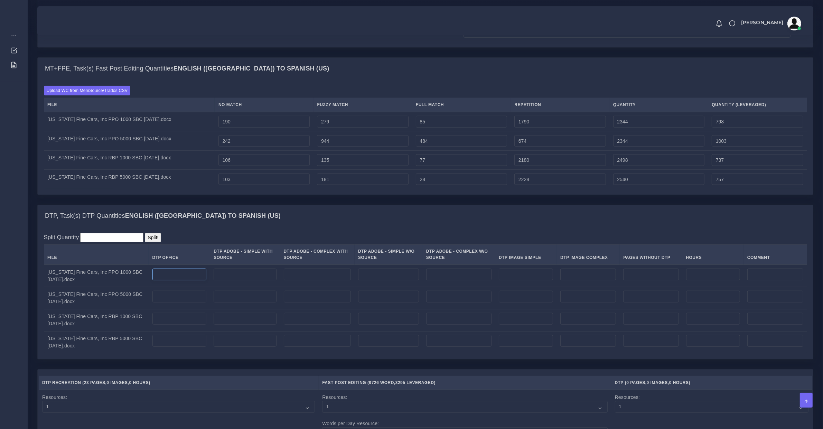
click at [183, 280] on input "number" at bounding box center [179, 275] width 54 height 12
drag, startPoint x: 191, startPoint y: 301, endPoint x: 191, endPoint y: 311, distance: 9.7
click at [191, 302] on input "number" at bounding box center [179, 297] width 54 height 12
click at [185, 325] on input "number" at bounding box center [179, 319] width 54 height 12
click at [185, 345] on input "number" at bounding box center [179, 341] width 54 height 12
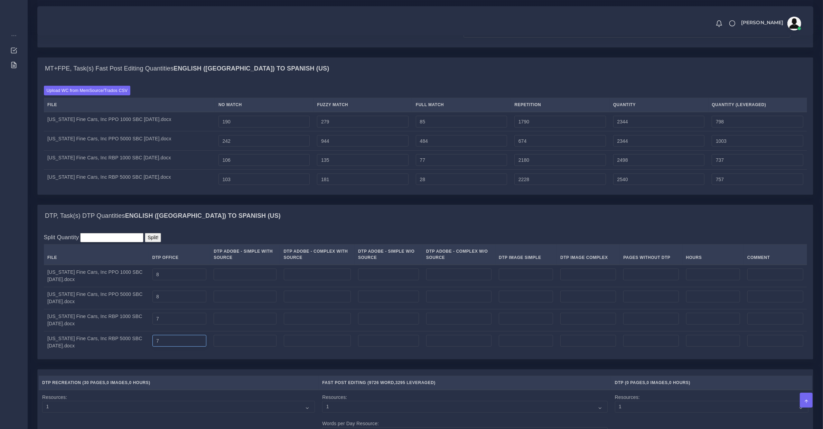
scroll to position [792, 0]
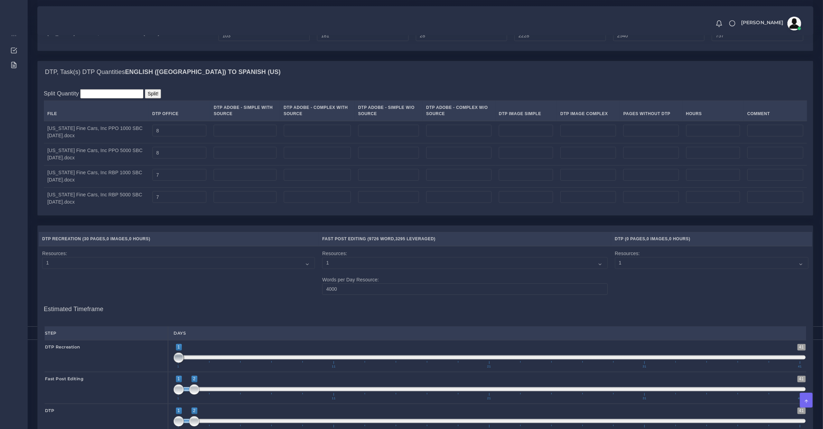
drag, startPoint x: 194, startPoint y: 366, endPoint x: 168, endPoint y: 368, distance: 25.7
click at [168, 368] on div "1 41 1 1 1 — 1 1 11 21 31 41 1;1" at bounding box center [489, 356] width 643 height 32
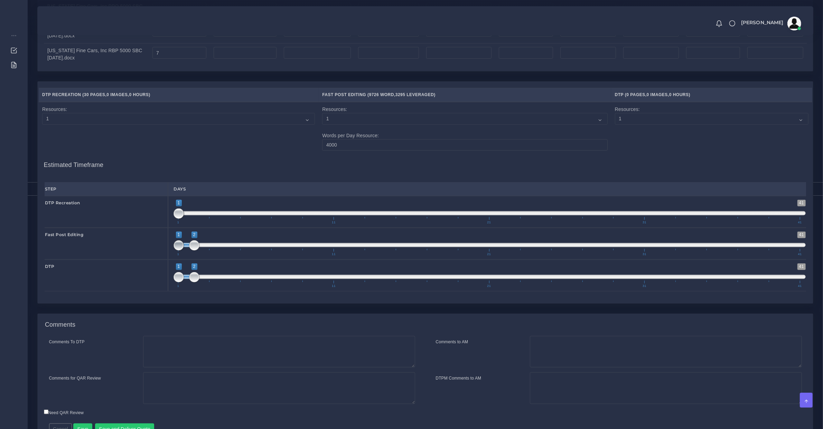
drag, startPoint x: 177, startPoint y: 252, endPoint x: 204, endPoint y: 281, distance: 39.9
click at [204, 256] on span "1 41 1 2 1 — 2 1 11 21 31 41" at bounding box center [489, 244] width 632 height 24
click at [208, 288] on span "1 11 21 31 41" at bounding box center [489, 284] width 622 height 7
click at [214, 279] on span at bounding box center [489, 277] width 632 height 4
click at [184, 282] on span at bounding box center [178, 277] width 10 height 10
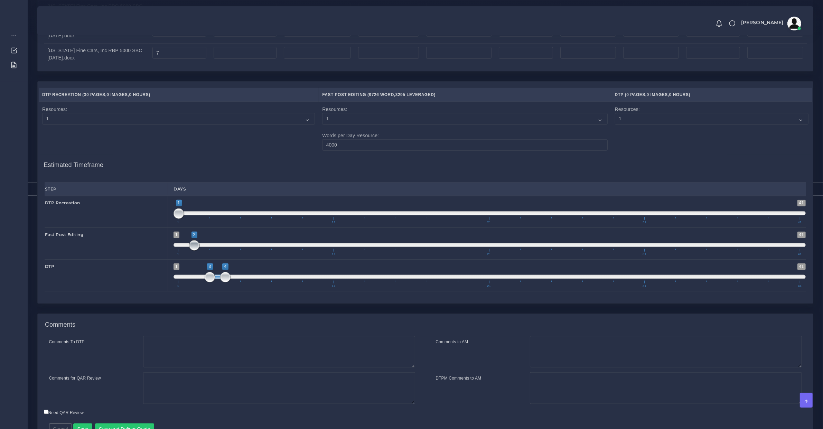
drag, startPoint x: 196, startPoint y: 251, endPoint x: 208, endPoint y: 253, distance: 12.6
click at [208, 253] on span "1 41 2 2 2 — 2 1 11 21 31 41" at bounding box center [489, 244] width 632 height 24
drag, startPoint x: 208, startPoint y: 253, endPoint x: 194, endPoint y: 251, distance: 15.1
click at [192, 247] on span at bounding box center [489, 245] width 632 height 4
drag, startPoint x: 205, startPoint y: 251, endPoint x: 189, endPoint y: 251, distance: 15.6
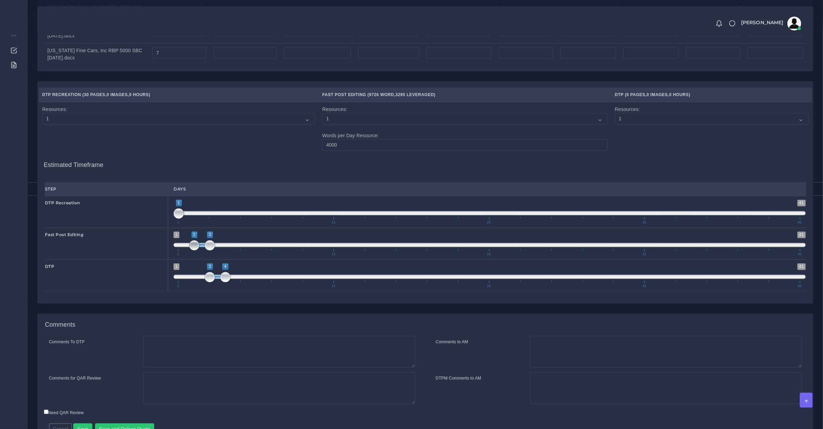
click at [189, 251] on span at bounding box center [194, 245] width 10 height 10
drag, startPoint x: 181, startPoint y: 218, endPoint x: 191, endPoint y: 220, distance: 10.6
click at [191, 219] on span at bounding box center [194, 213] width 10 height 10
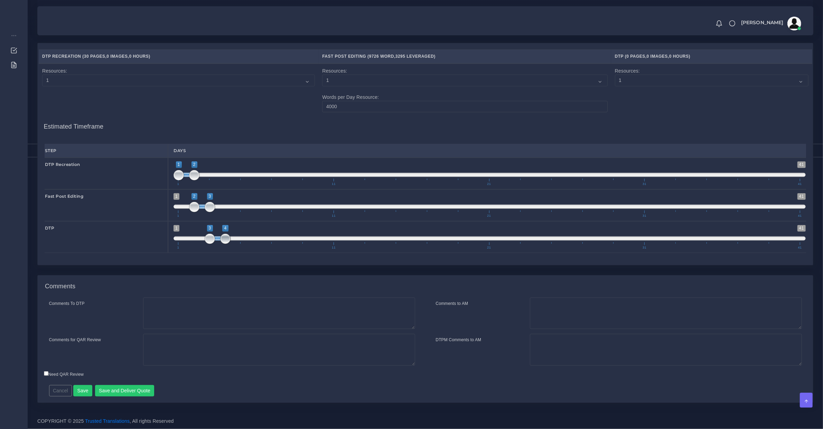
drag, startPoint x: 226, startPoint y: 238, endPoint x: 203, endPoint y: 235, distance: 23.1
click at [204, 237] on span "1 41 3 4 3 — 4 1 11 21 31 41" at bounding box center [489, 237] width 632 height 24
drag, startPoint x: 206, startPoint y: 204, endPoint x: 184, endPoint y: 205, distance: 21.4
click at [187, 205] on span "1 41 2 3 2 — 3 1 11 21 31 41" at bounding box center [489, 205] width 632 height 24
drag, startPoint x: 196, startPoint y: 172, endPoint x: 101, endPoint y: 210, distance: 102.8
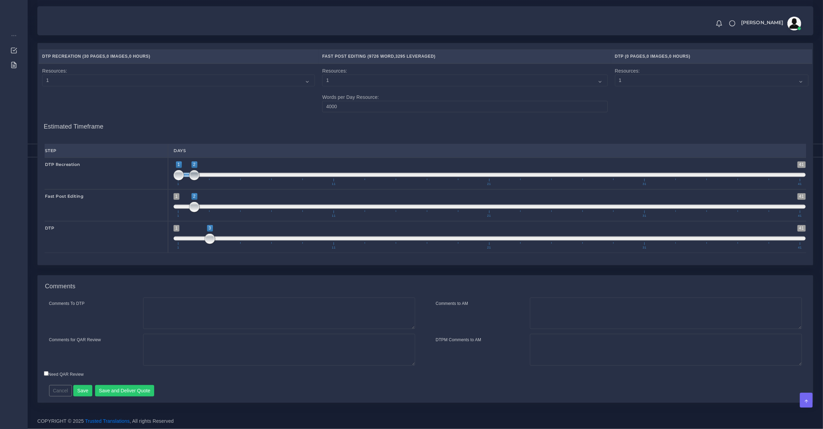
click at [133, 177] on div "DTP Recreation 1 41 1 2 1 — 2 1 11 21 31 41 1;1" at bounding box center [425, 174] width 772 height 32
click at [139, 387] on button "Save and Deliver Quote" at bounding box center [124, 391] width 59 height 12
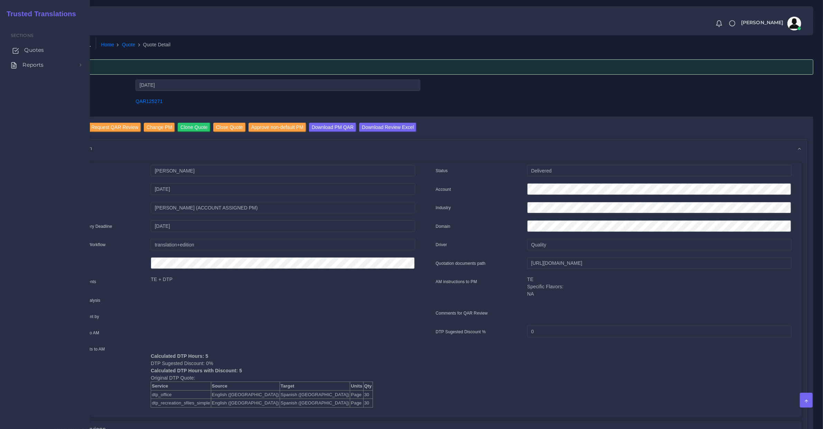
click at [21, 50] on link "Quotes" at bounding box center [44, 50] width 79 height 15
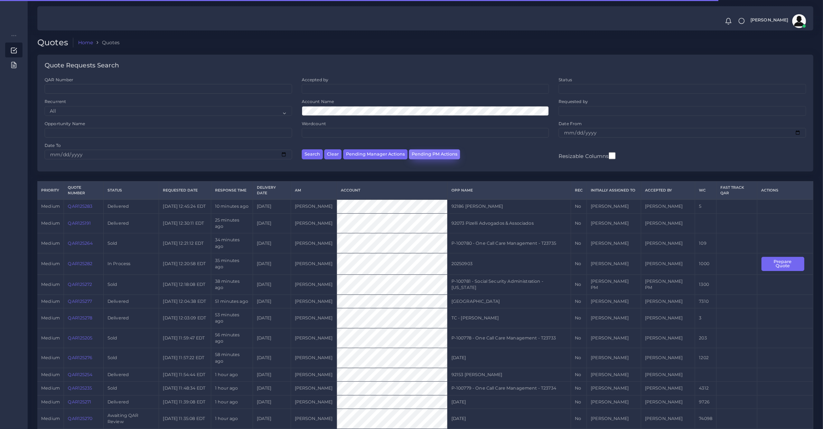
click at [438, 153] on button "Pending PM Actions" at bounding box center [434, 154] width 51 height 10
select select "awaiting_acceptance"
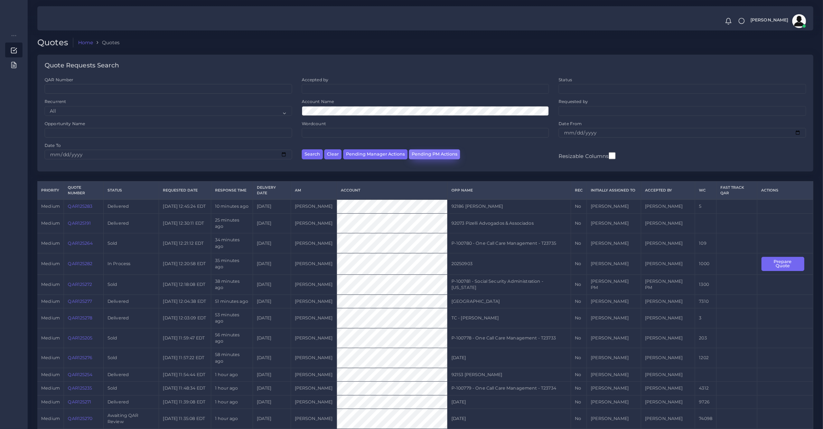
scroll to position [9, 0]
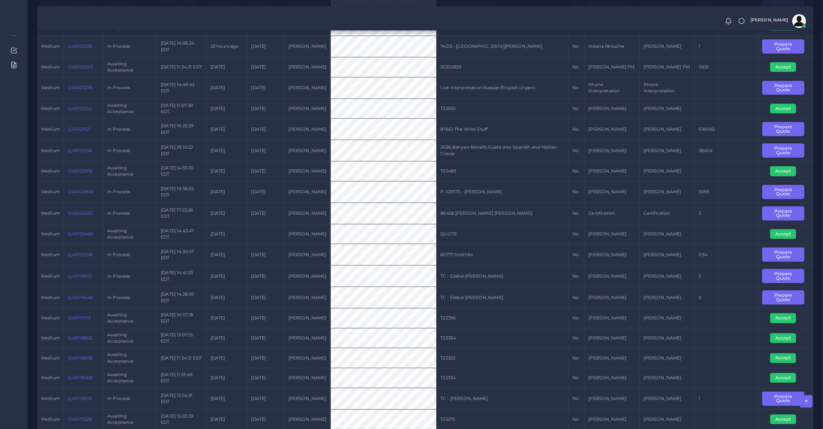
scroll to position [72, 0]
